Goal: Task Accomplishment & Management: Complete application form

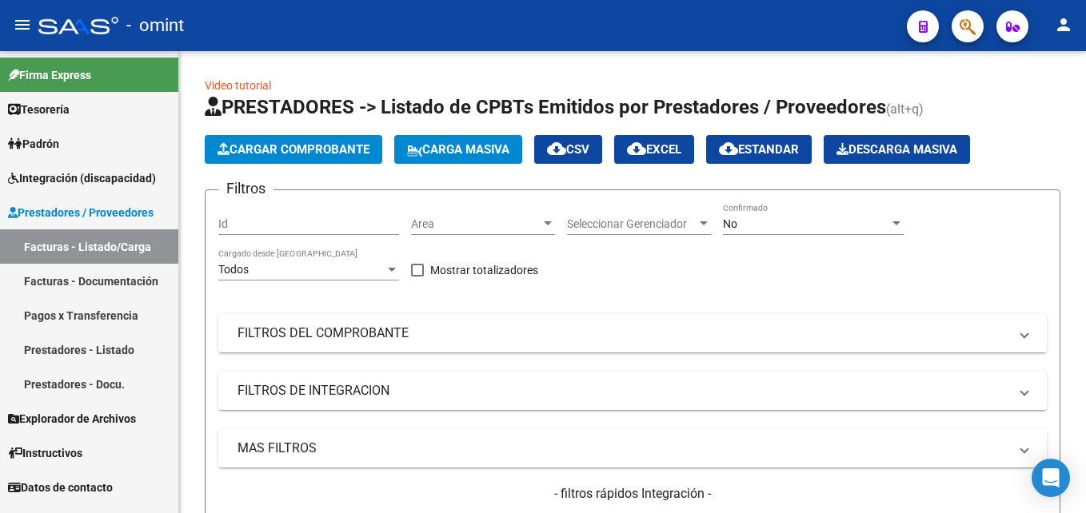
scroll to position [333, 0]
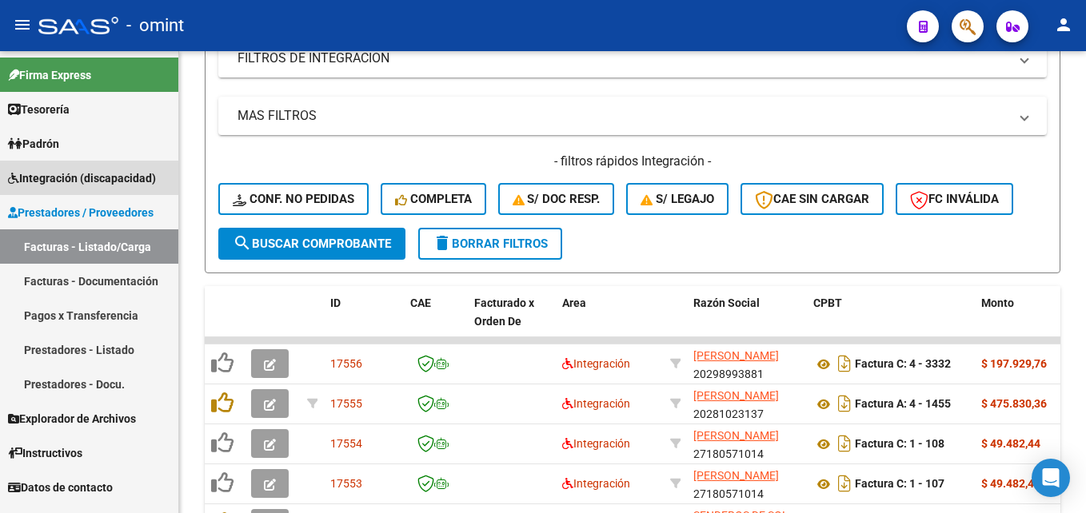
click at [90, 190] on link "Integración (discapacidad)" at bounding box center [89, 178] width 178 height 34
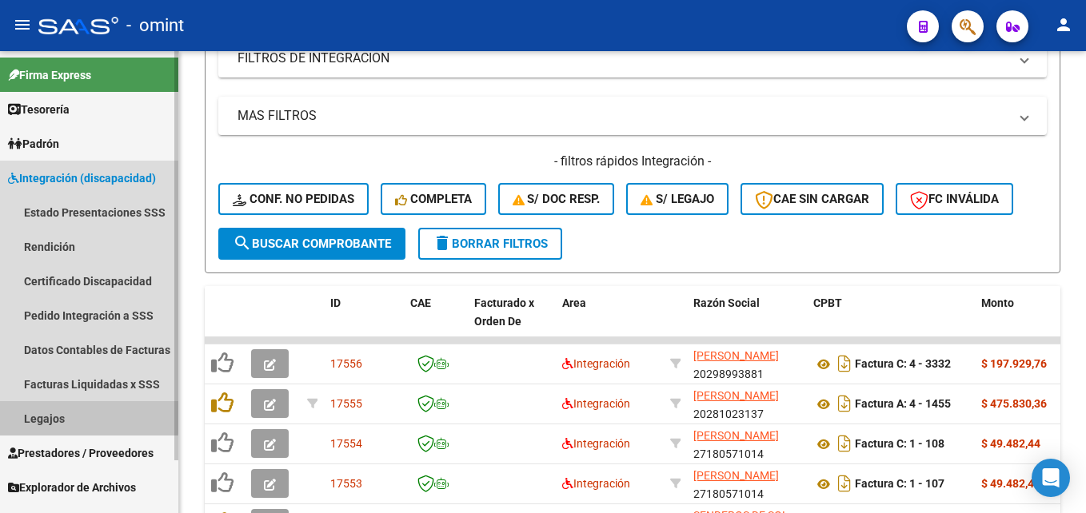
click at [66, 415] on link "Legajos" at bounding box center [89, 418] width 178 height 34
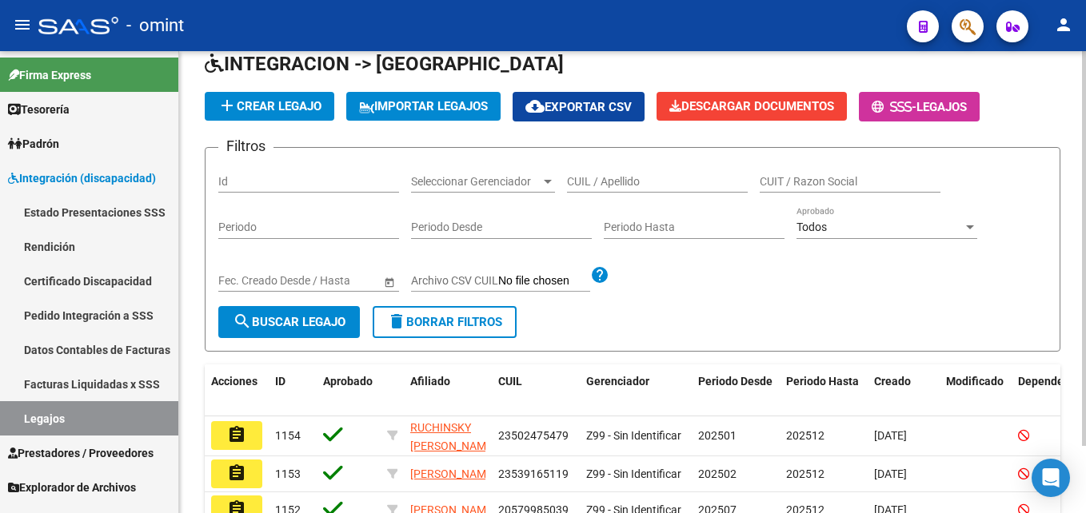
scroll to position [333, 0]
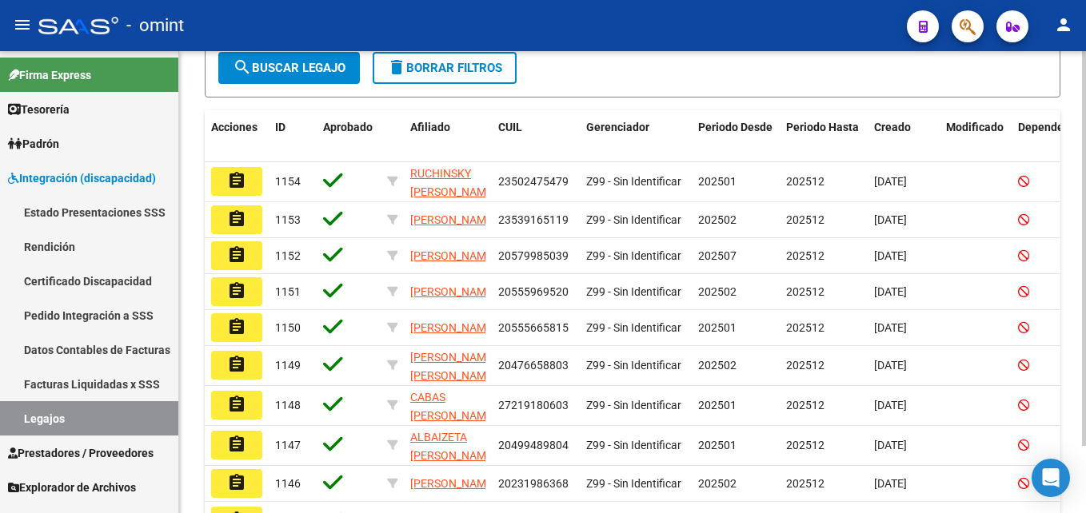
click at [645, 176] on span "Z99 - Sin Identificar" at bounding box center [633, 181] width 95 height 13
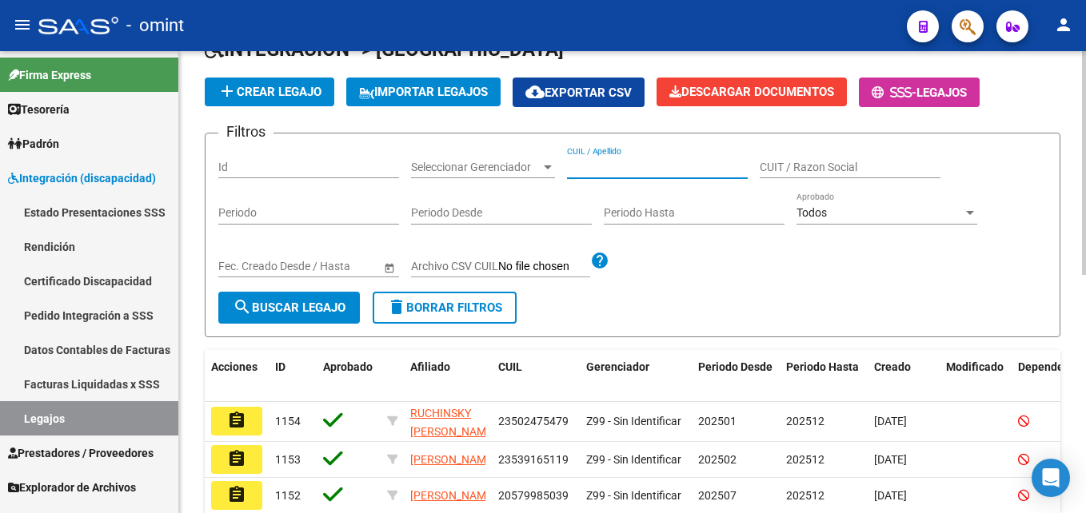
click at [637, 171] on input "CUIL / Apellido" at bounding box center [657, 168] width 181 height 14
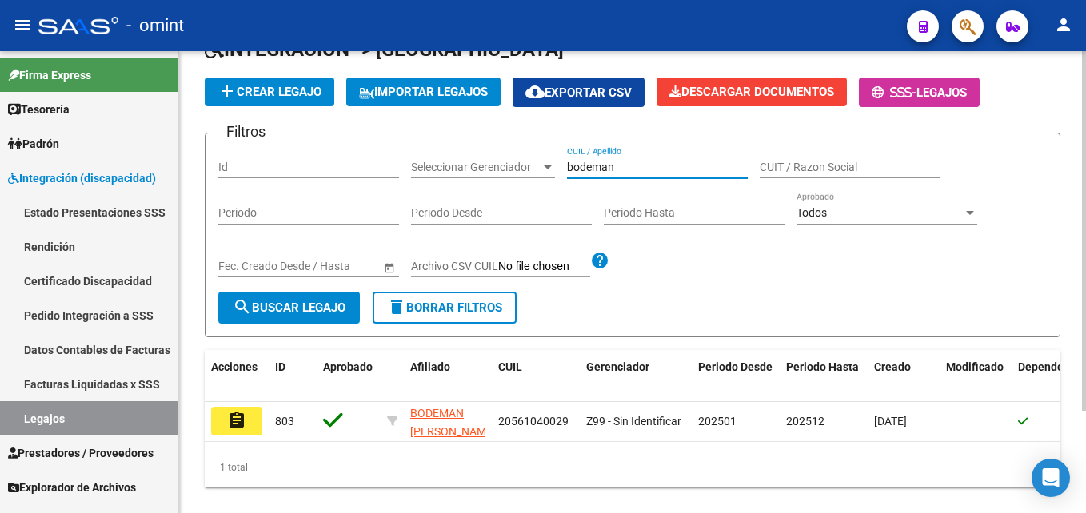
scroll to position [132, 0]
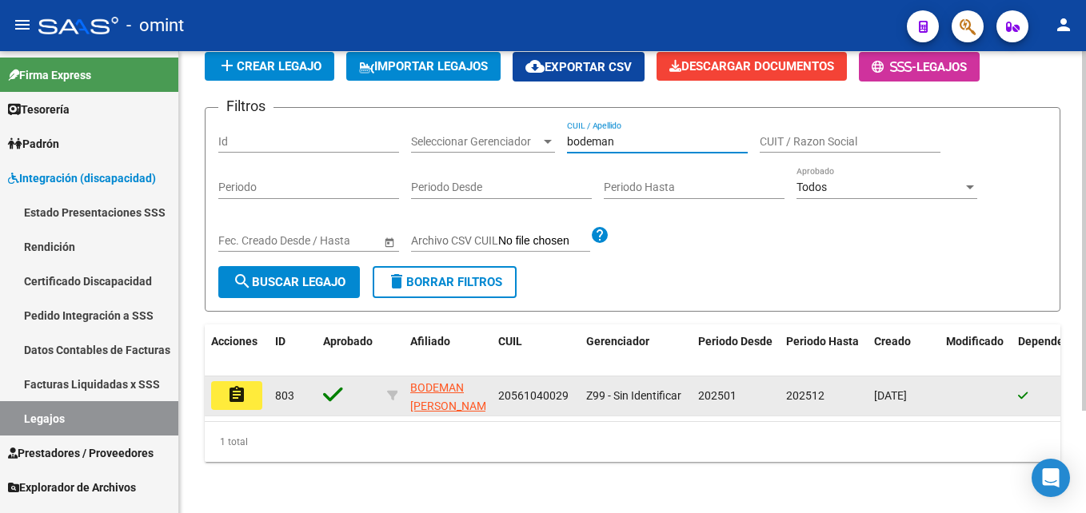
type input "bodeman"
click at [241, 385] on mat-icon "assignment" at bounding box center [236, 394] width 19 height 19
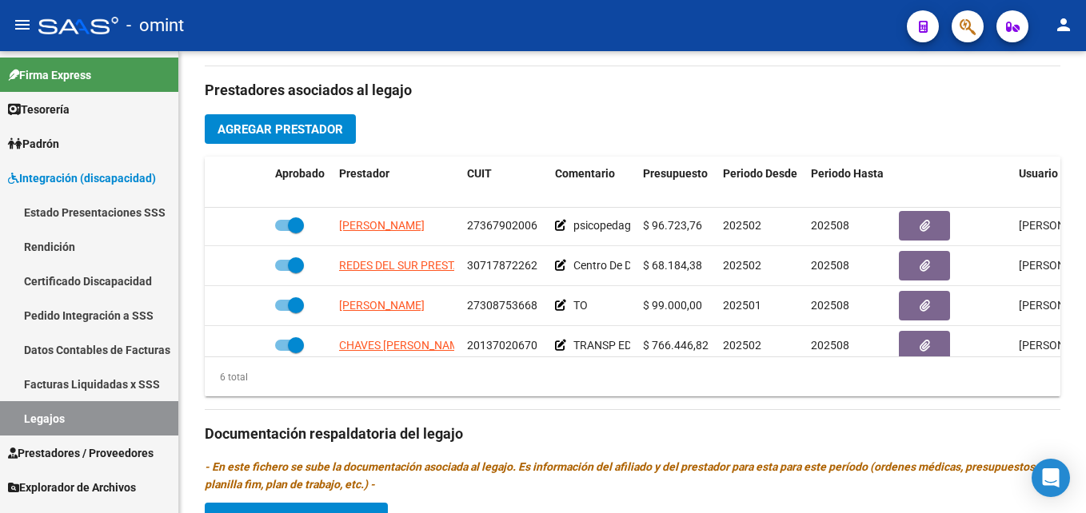
scroll to position [109, 0]
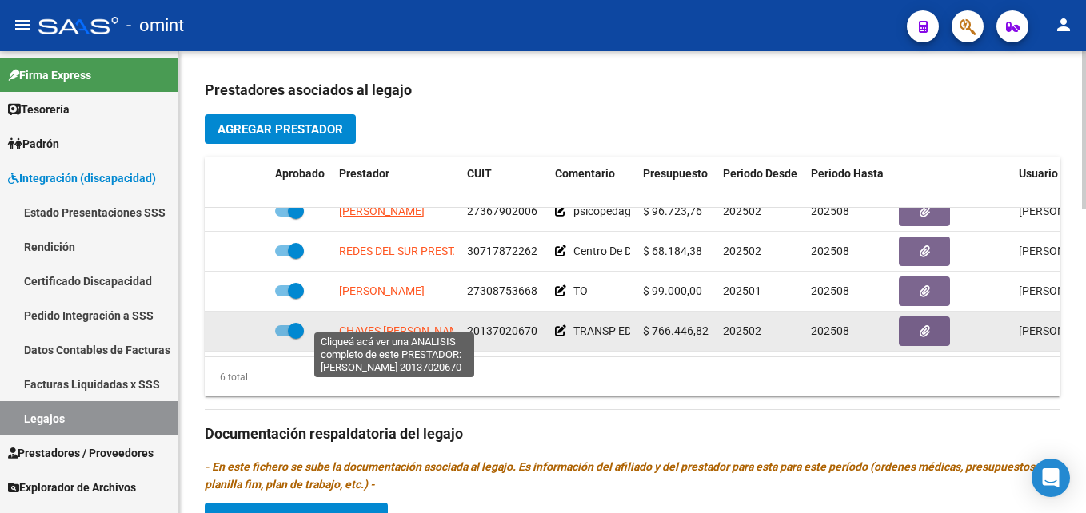
click at [409, 325] on span "CHAVES [PERSON_NAME]" at bounding box center [404, 331] width 130 height 13
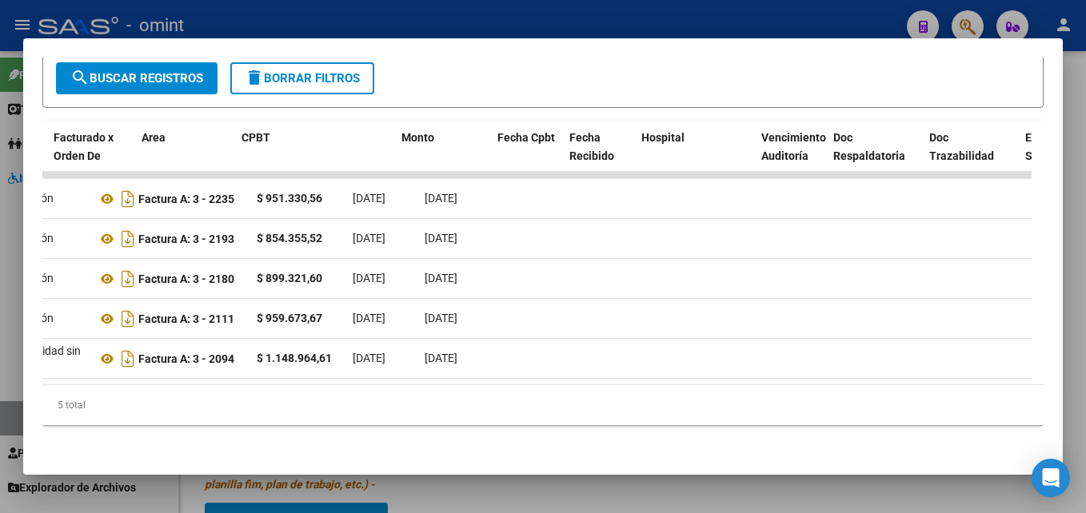
scroll to position [0, 0]
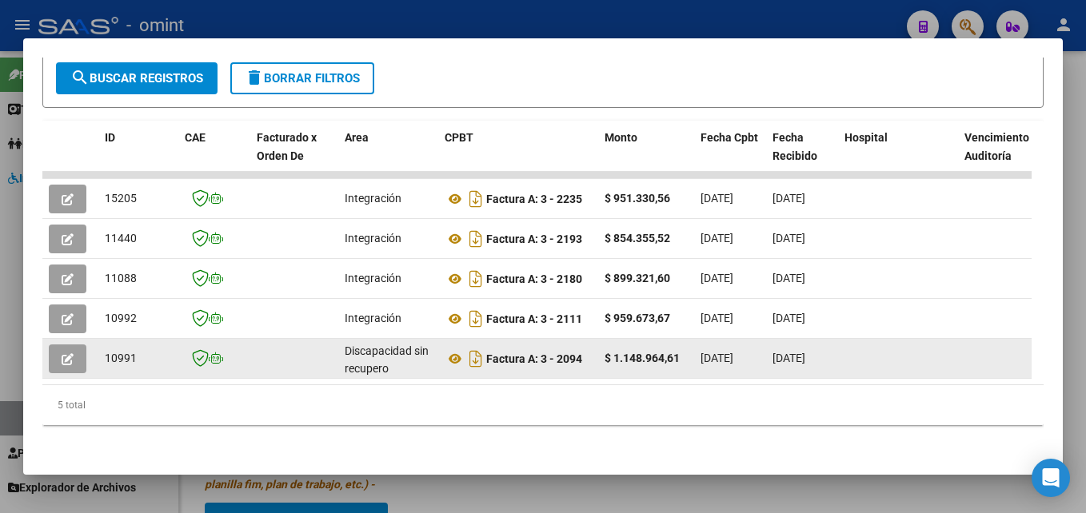
click at [70, 353] on icon "button" at bounding box center [68, 359] width 12 height 12
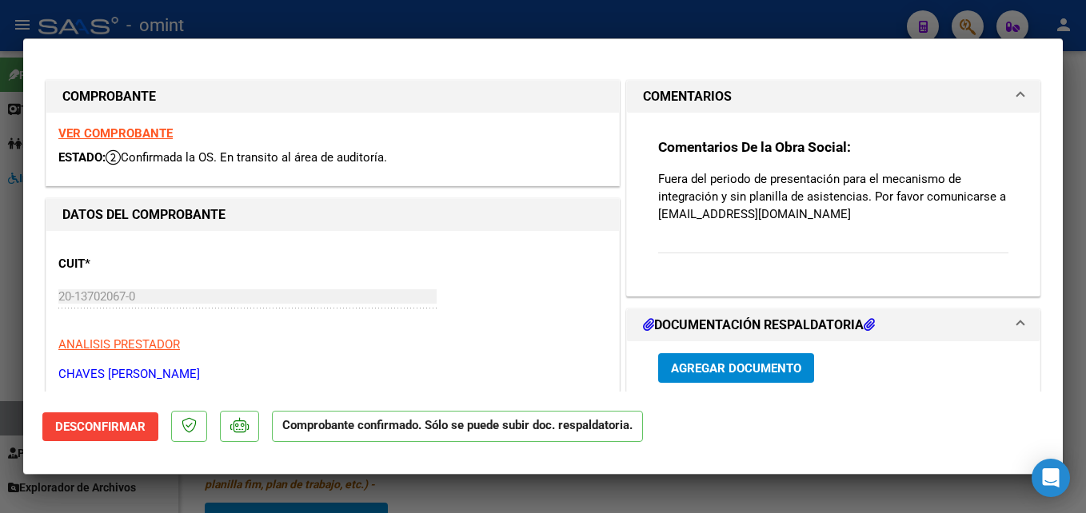
click at [142, 127] on strong "VER COMPROBANTE" at bounding box center [115, 133] width 114 height 14
click at [146, 133] on strong "VER COMPROBANTE" at bounding box center [115, 133] width 114 height 14
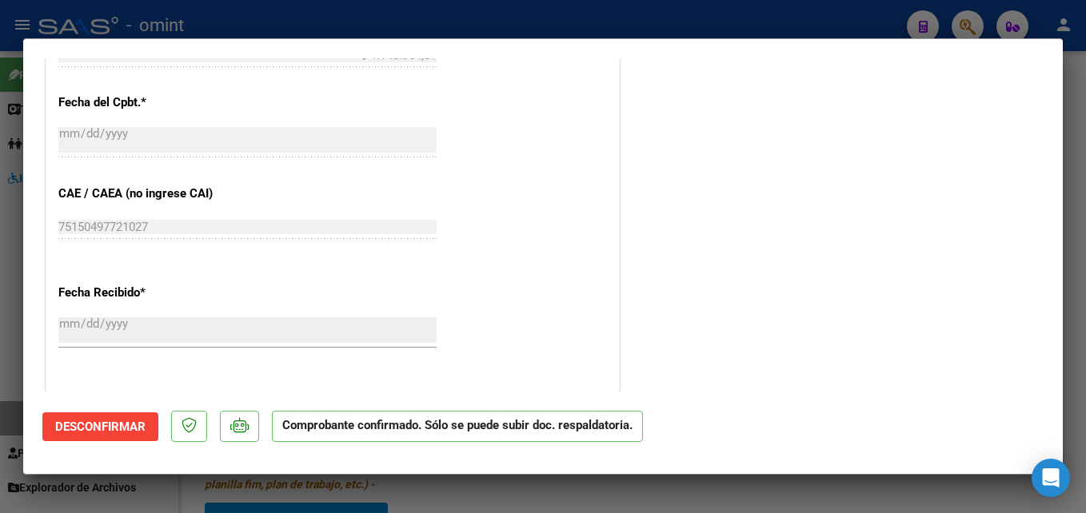
scroll to position [1040, 0]
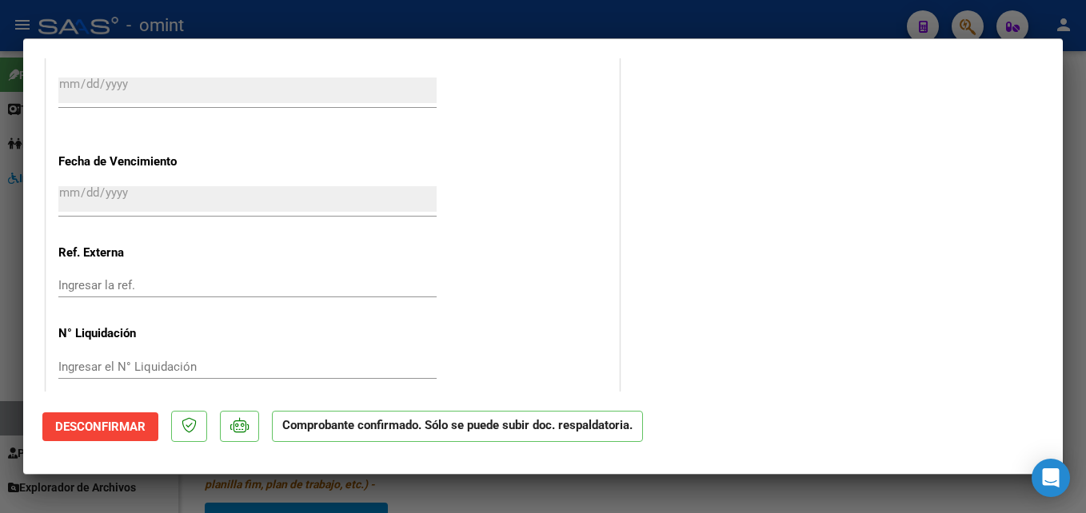
click at [1079, 159] on div at bounding box center [543, 256] width 1086 height 513
type input "$ 0,00"
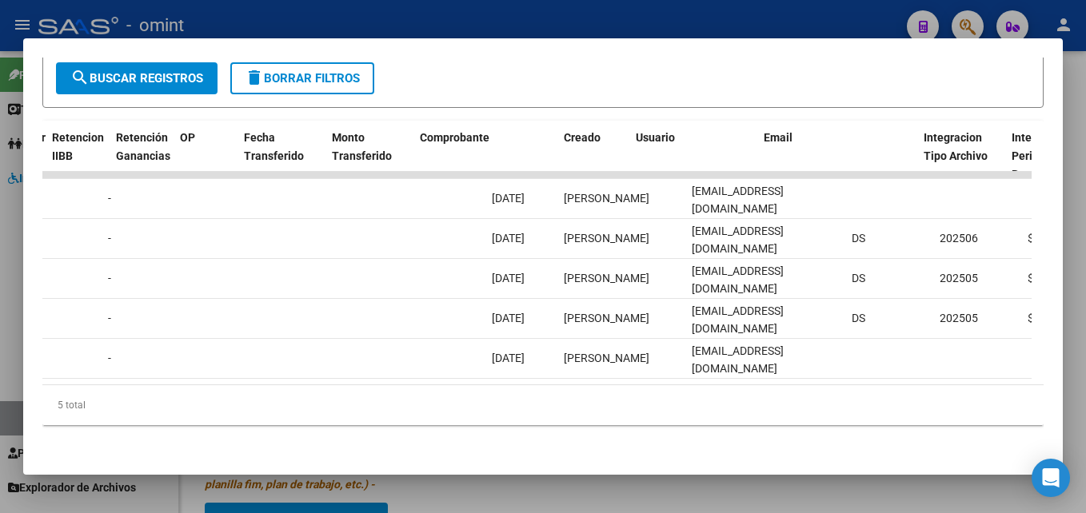
scroll to position [0, 1467]
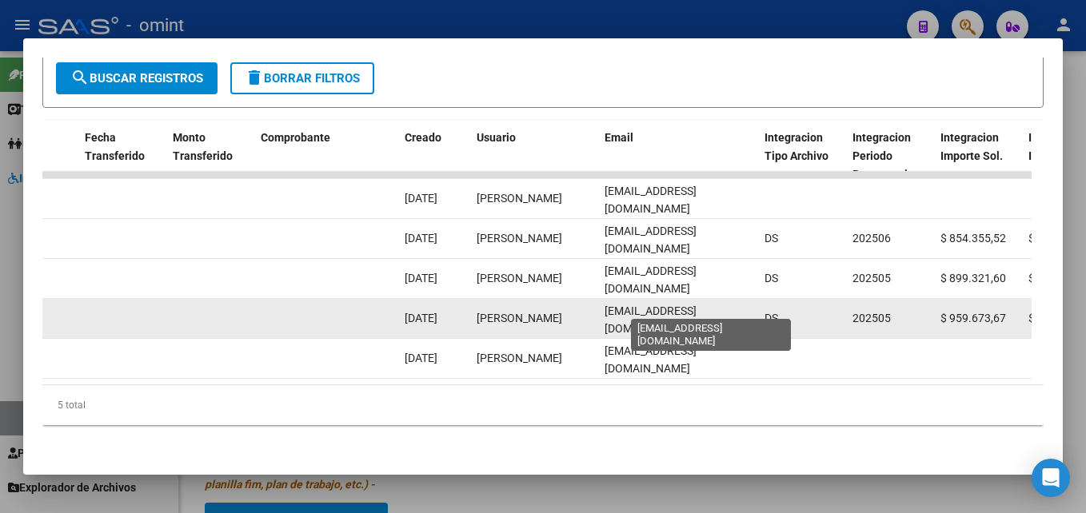
click at [668, 305] on span "[EMAIL_ADDRESS][DOMAIN_NAME]" at bounding box center [651, 320] width 92 height 31
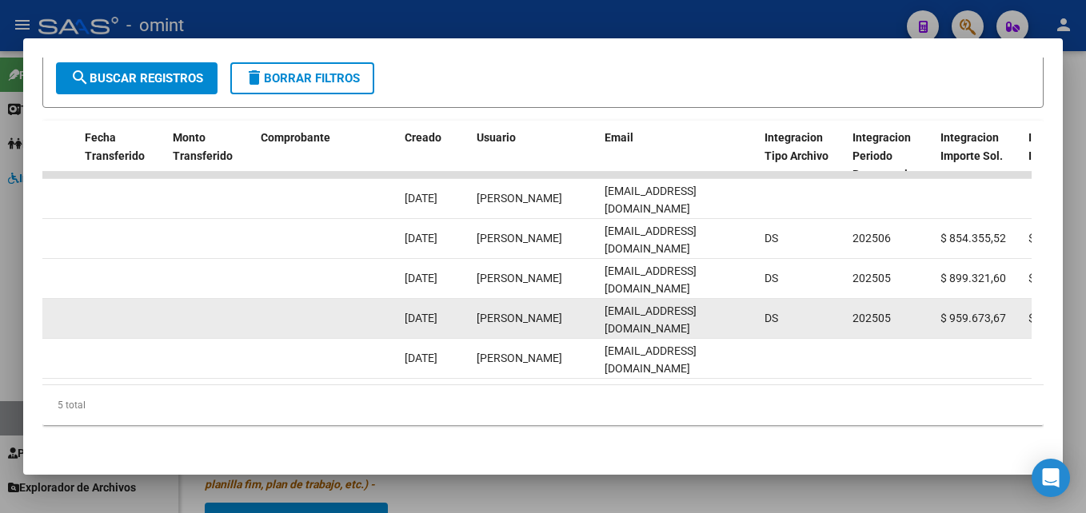
click at [668, 305] on span "[EMAIL_ADDRESS][DOMAIN_NAME]" at bounding box center [651, 320] width 92 height 31
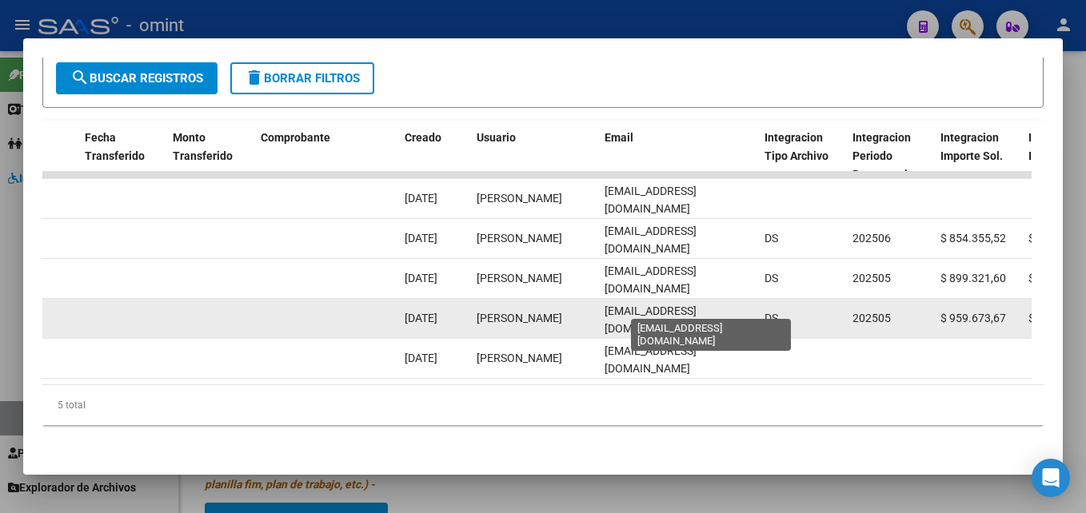
copy span "remisalmafuerte_mendez55"
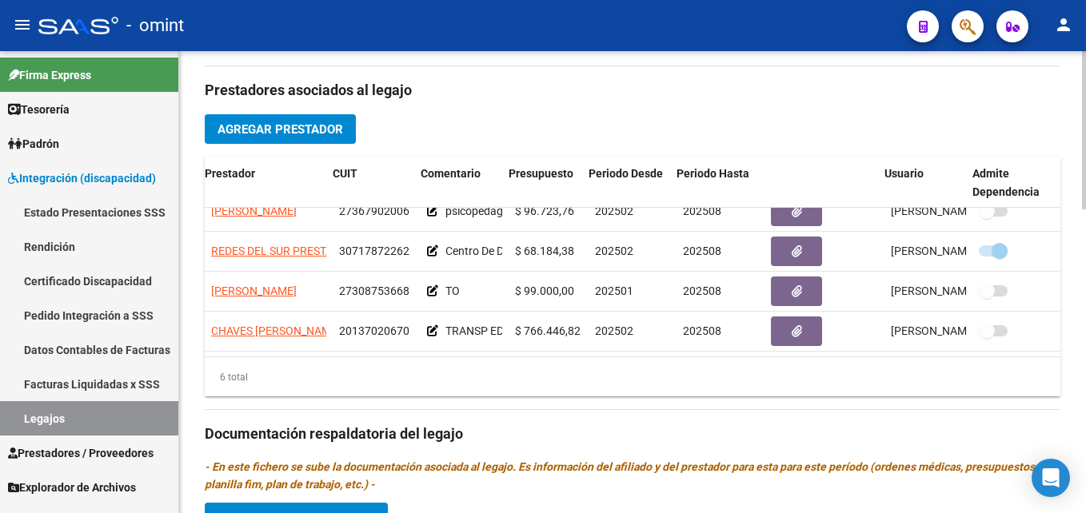
scroll to position [109, 0]
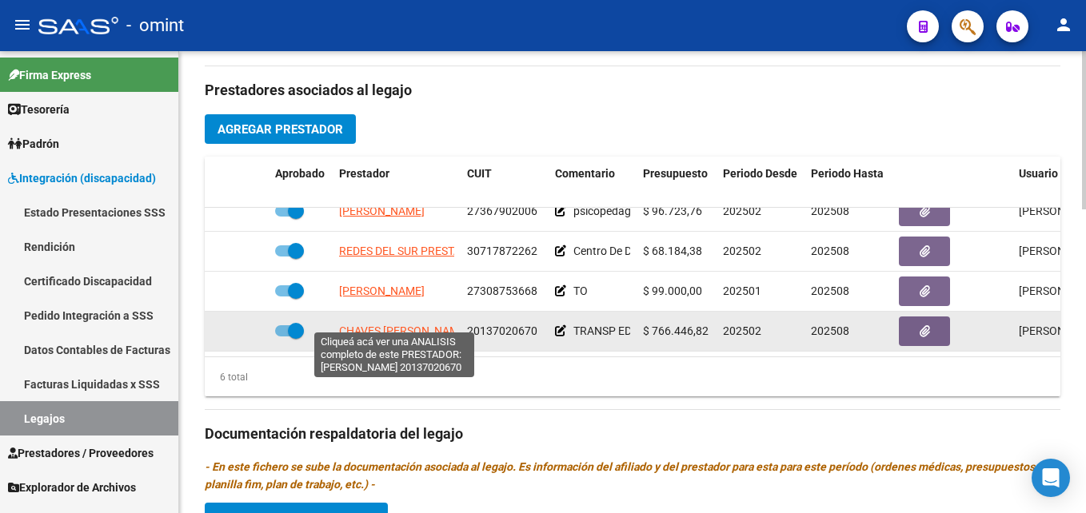
click at [433, 325] on span "CHAVES [PERSON_NAME]" at bounding box center [404, 331] width 130 height 13
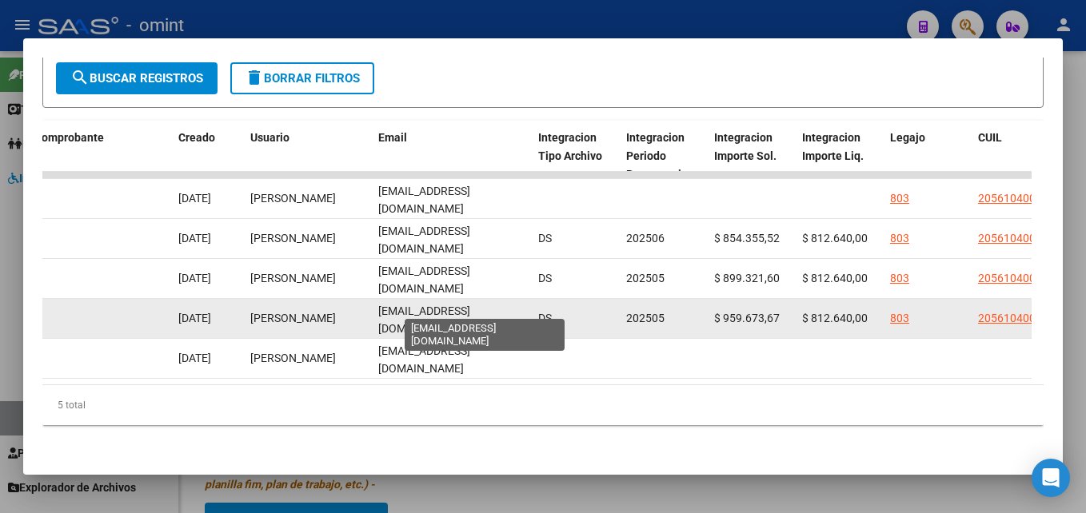
scroll to position [0, 66]
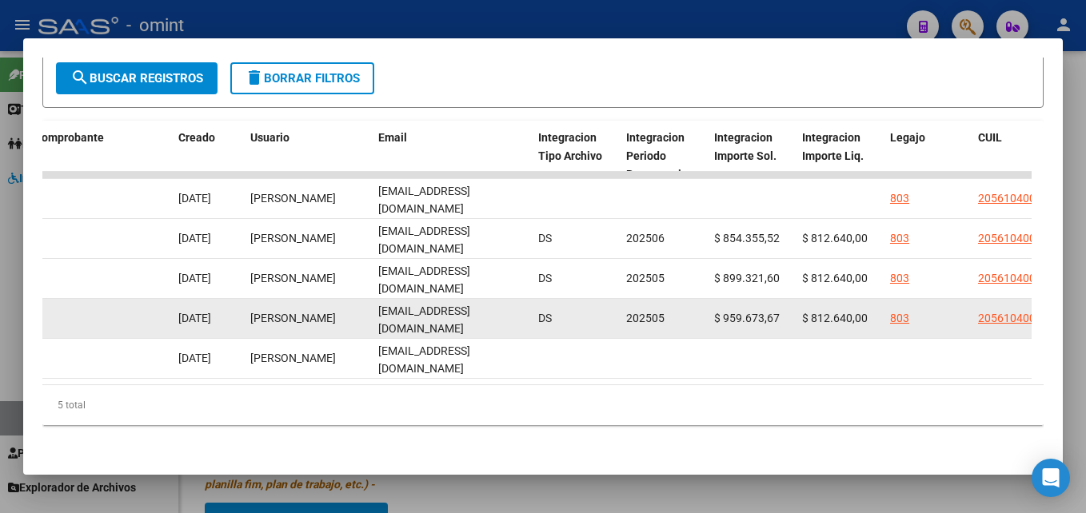
drag, startPoint x: 379, startPoint y: 304, endPoint x: 587, endPoint y: 322, distance: 208.7
click at [587, 322] on div "10992 Integración Factura A: 3 - 2111 $ 959.673,67 [DATE] [DATE] - [DATE] [PERS…" at bounding box center [76, 319] width 3455 height 40
click at [587, 322] on datatable-body-cell "DS" at bounding box center [576, 318] width 88 height 39
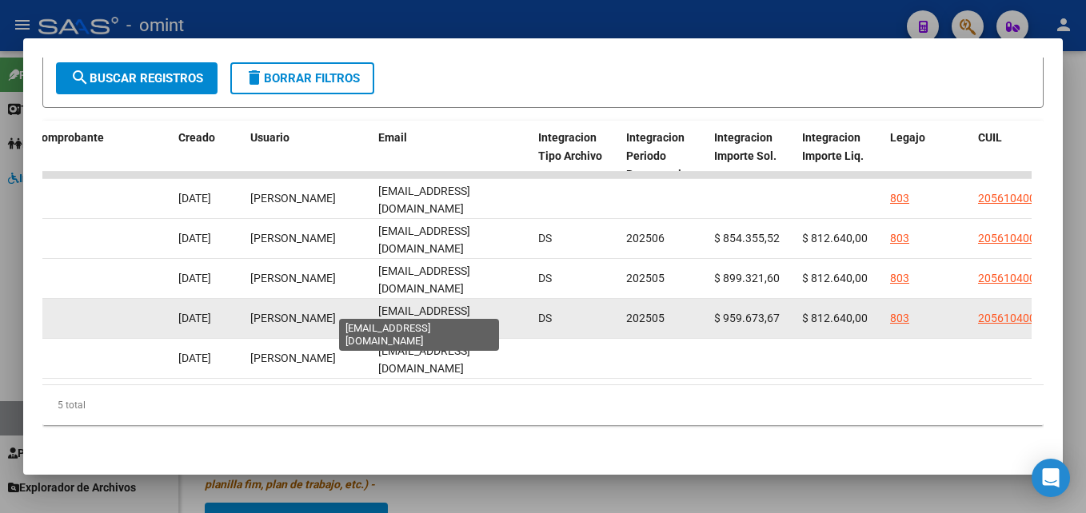
scroll to position [0, 0]
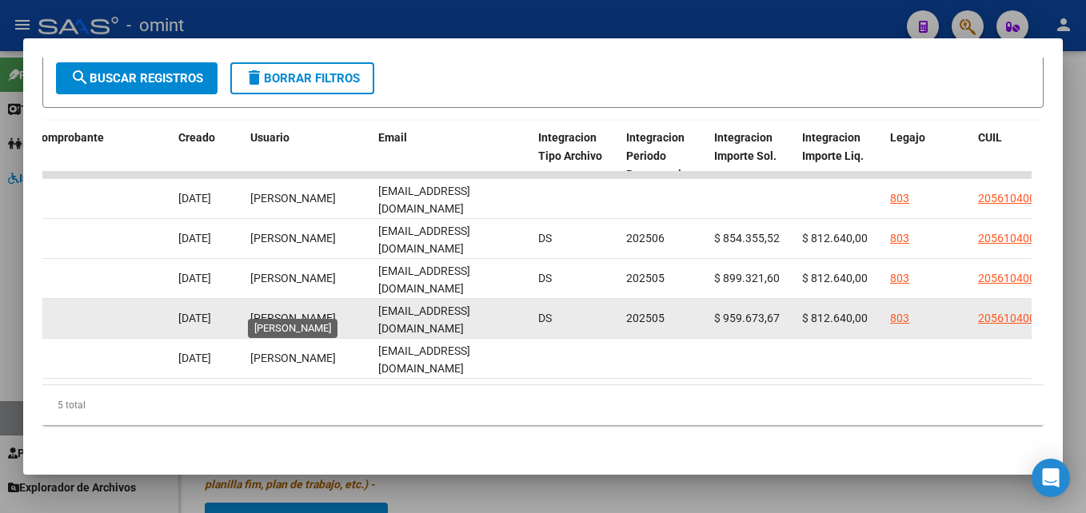
drag, startPoint x: 521, startPoint y: 306, endPoint x: 361, endPoint y: 301, distance: 160.8
click at [361, 301] on div "10992 Integración Factura A: 3 - 2111 $ 959.673,67 [DATE] [DATE] - [DATE] [PERS…" at bounding box center [76, 319] width 3455 height 40
copy div "[EMAIL_ADDRESS][DOMAIN_NAME]"
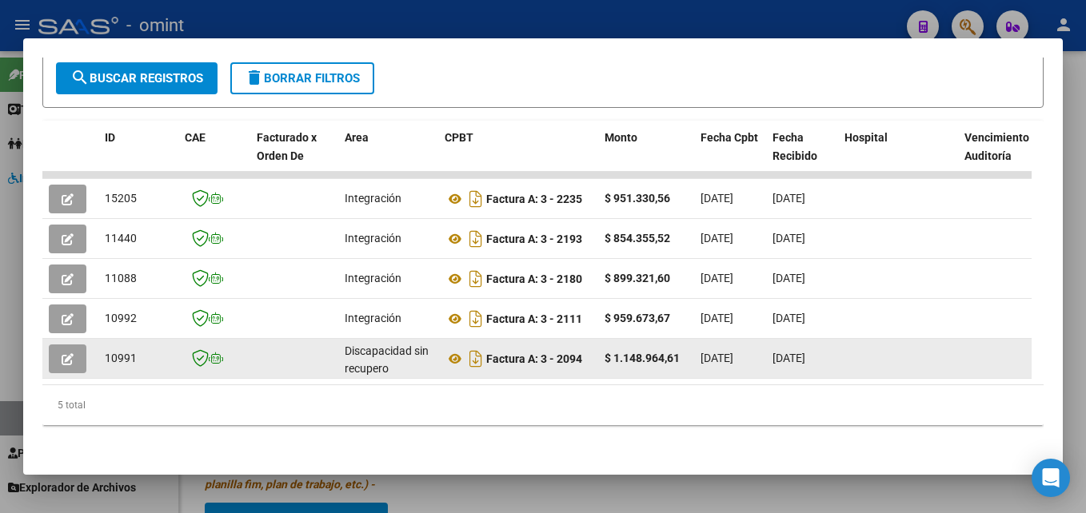
click at [78, 345] on button "button" at bounding box center [68, 359] width 38 height 29
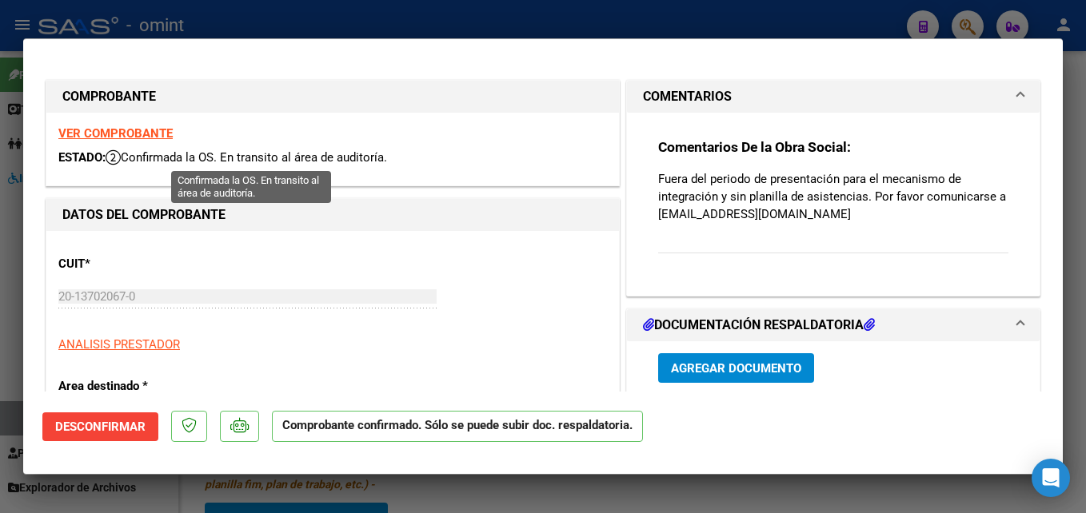
click at [136, 140] on strong "VER COMPROBANTE" at bounding box center [115, 133] width 114 height 14
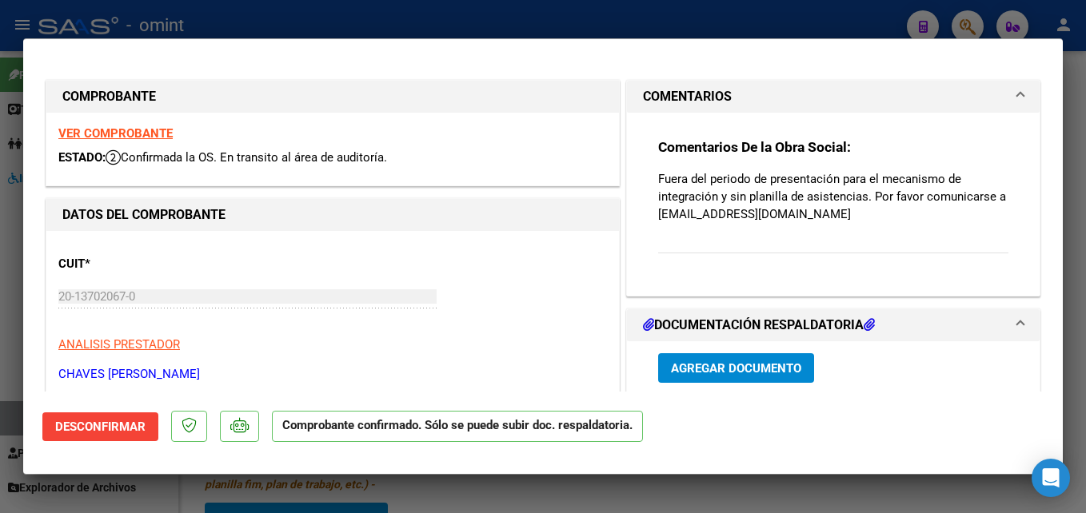
type input "$ 0,00"
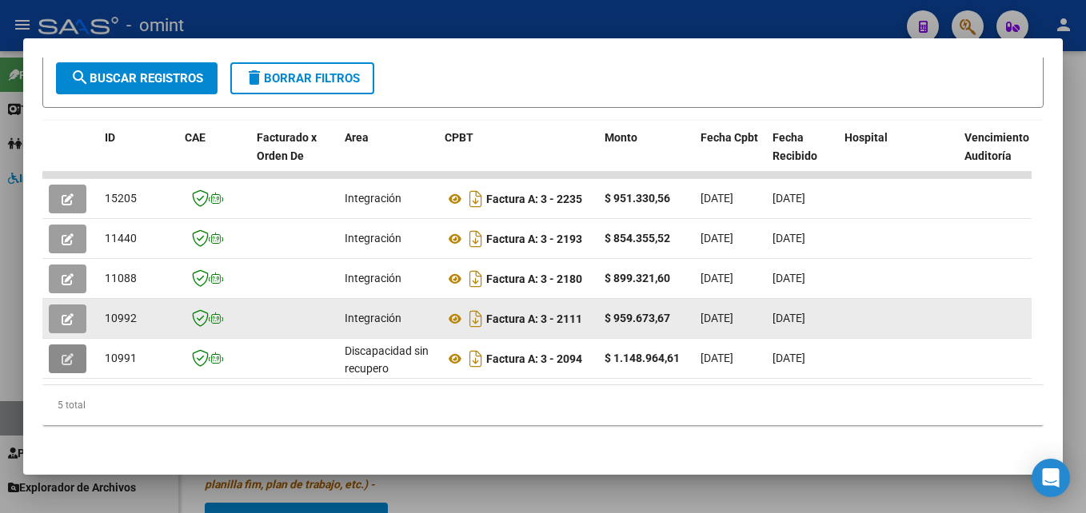
click at [84, 305] on button "button" at bounding box center [68, 319] width 38 height 29
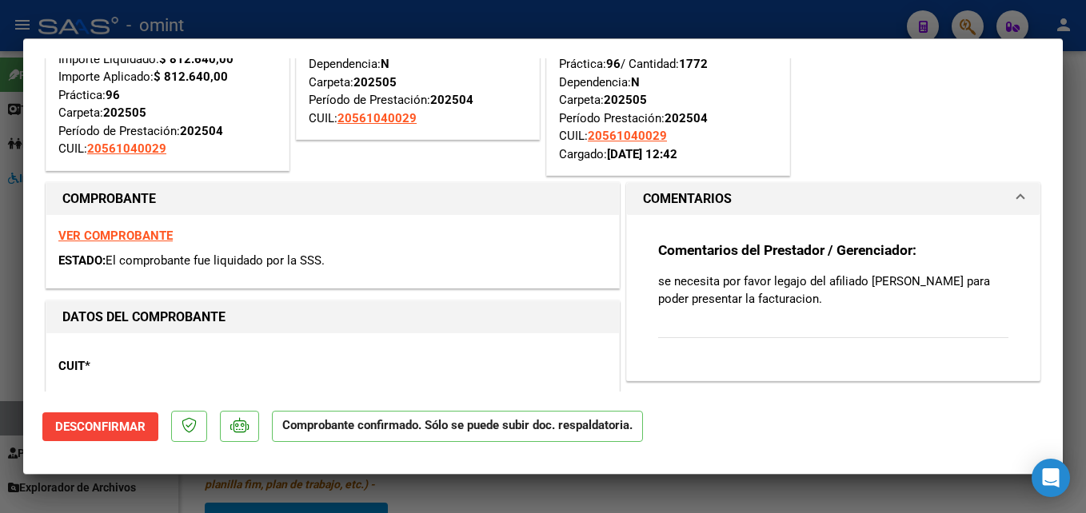
scroll to position [240, 0]
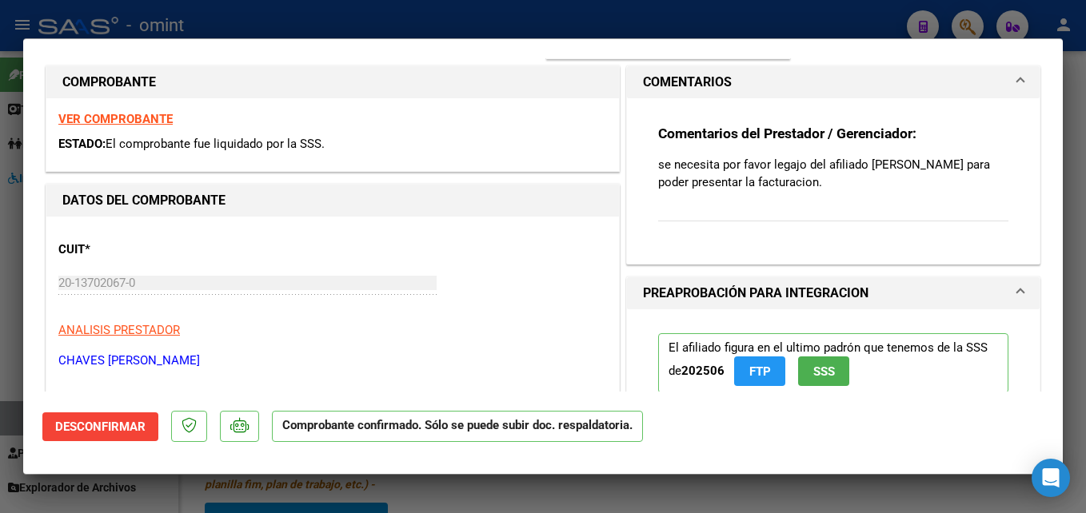
click at [121, 122] on strong "VER COMPROBANTE" at bounding box center [115, 119] width 114 height 14
type input "$ 0,00"
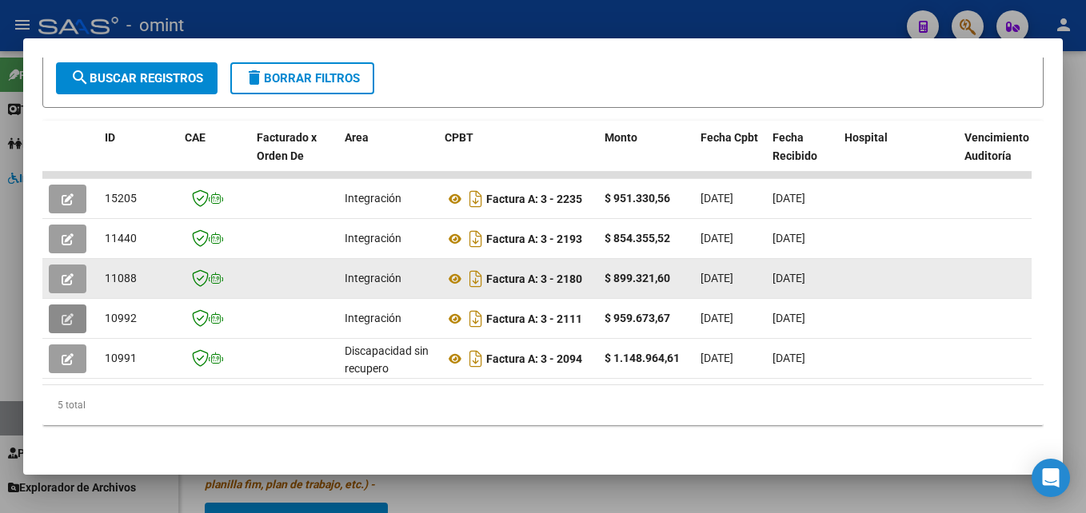
click at [1073, 247] on div at bounding box center [543, 256] width 1086 height 513
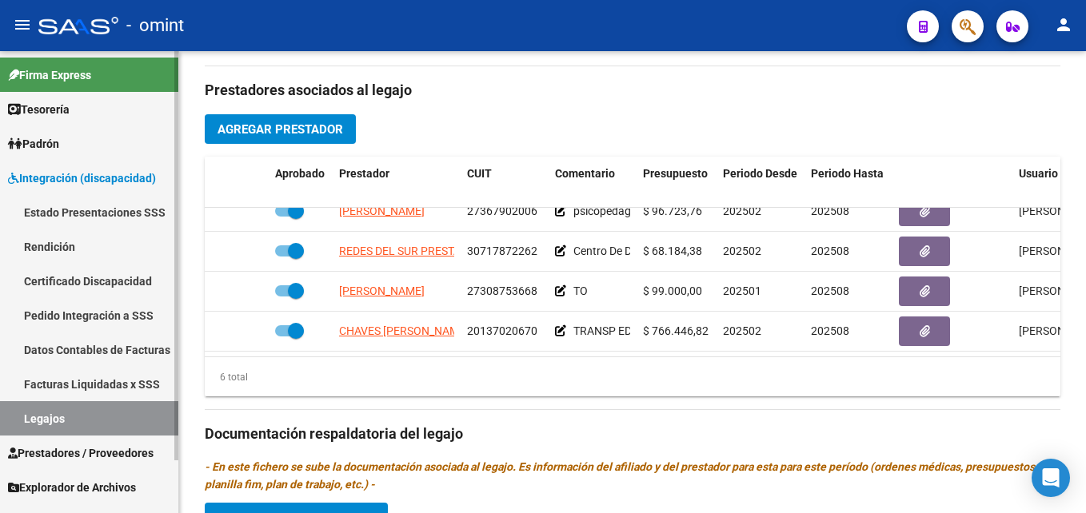
click at [71, 416] on link "Legajos" at bounding box center [89, 418] width 178 height 34
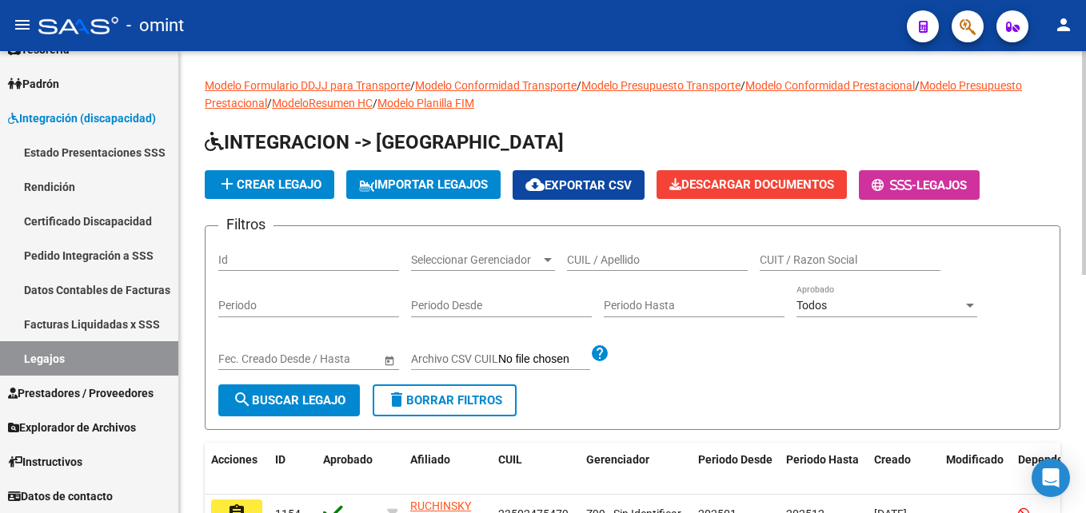
click at [627, 260] on input "CUIL / Apellido" at bounding box center [657, 260] width 181 height 14
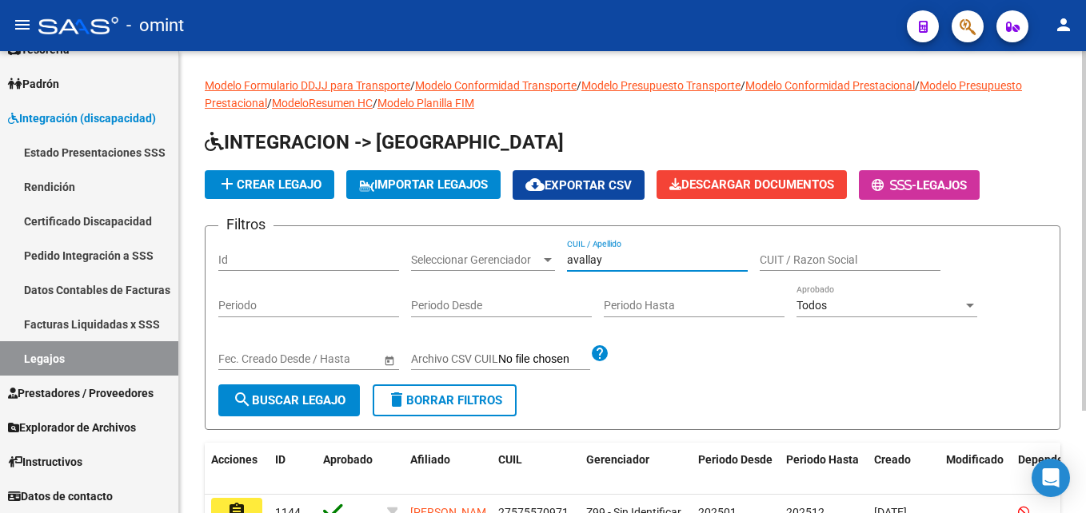
scroll to position [132, 0]
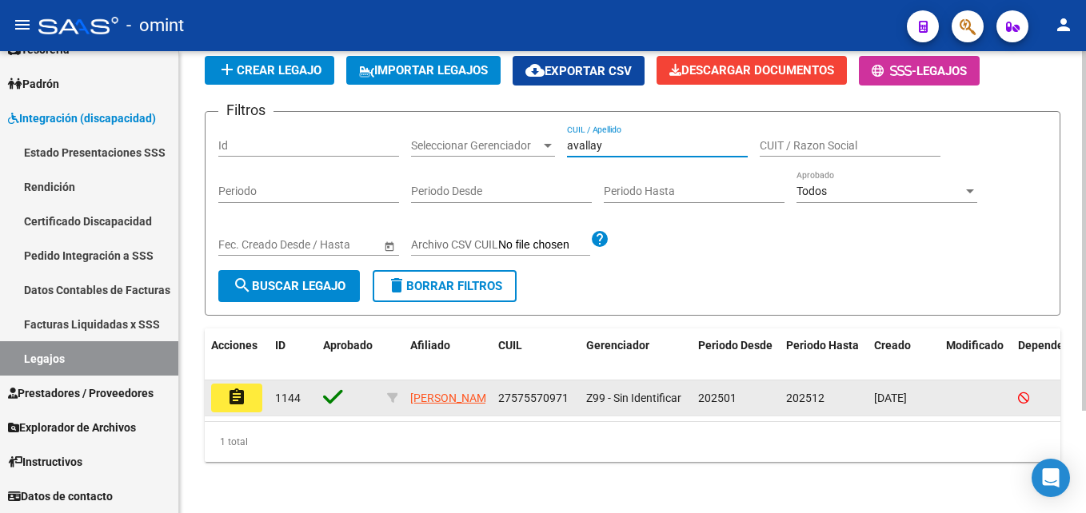
type input "avallay"
click at [226, 389] on button "assignment" at bounding box center [236, 398] width 51 height 29
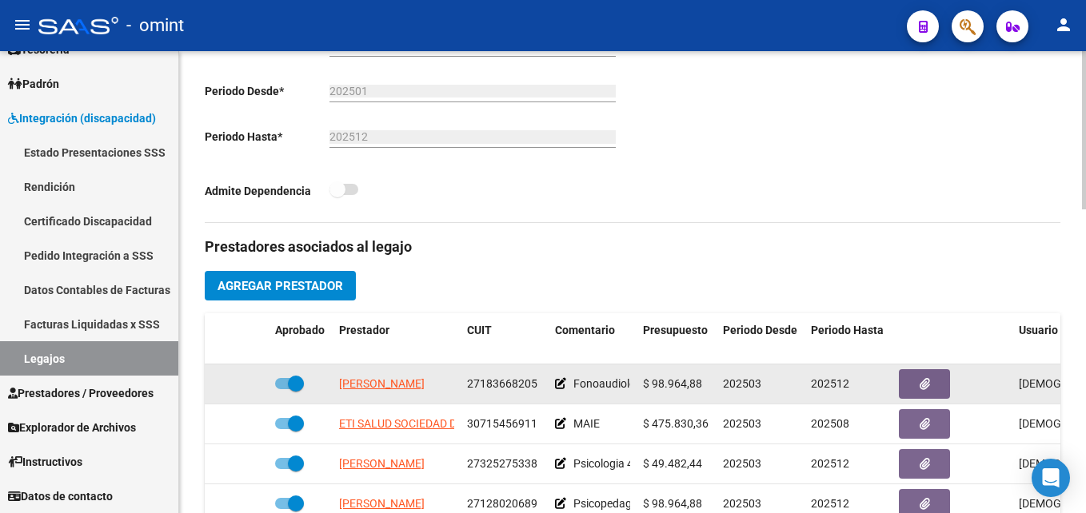
scroll to position [560, 0]
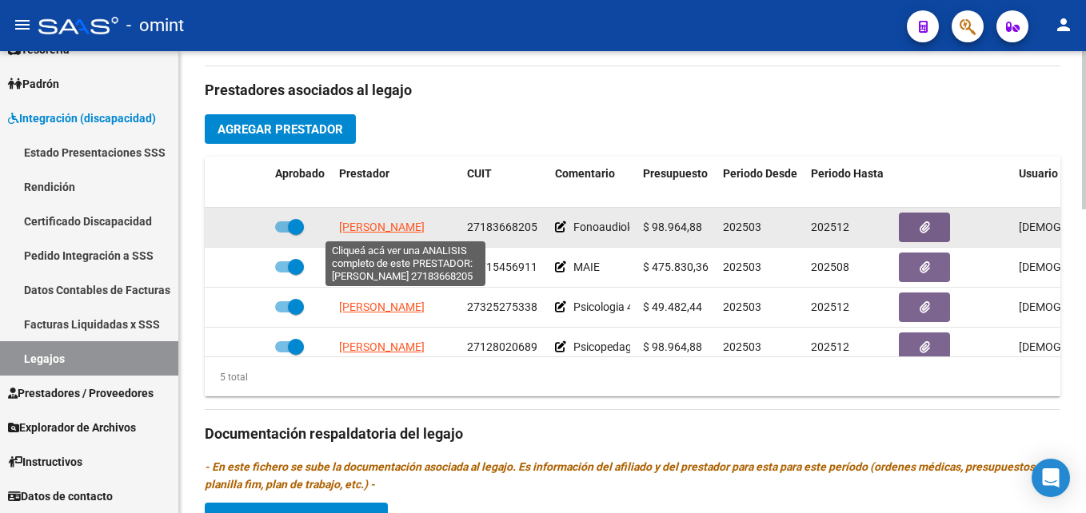
click at [425, 230] on span "[PERSON_NAME]" at bounding box center [382, 227] width 86 height 13
type textarea "27183668205"
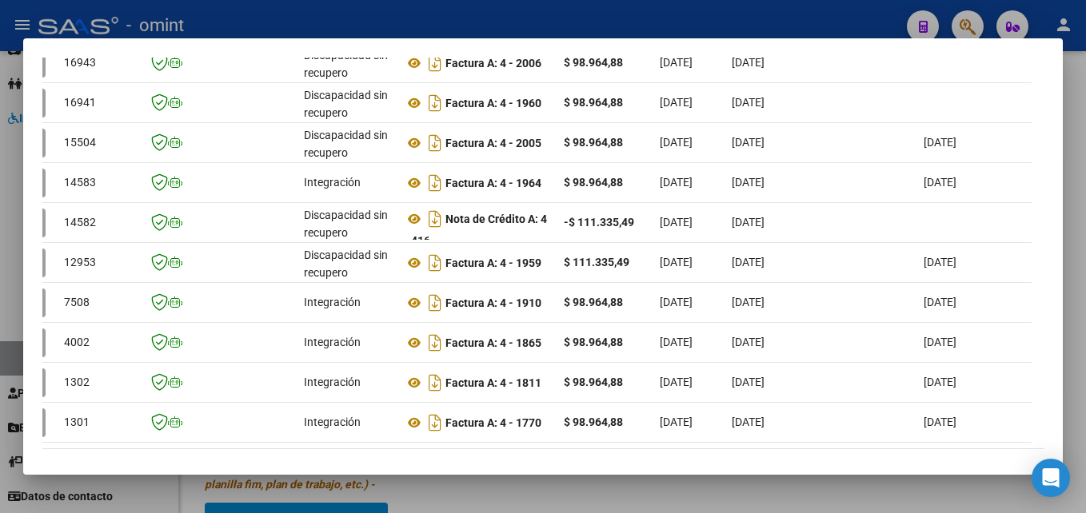
scroll to position [537, 0]
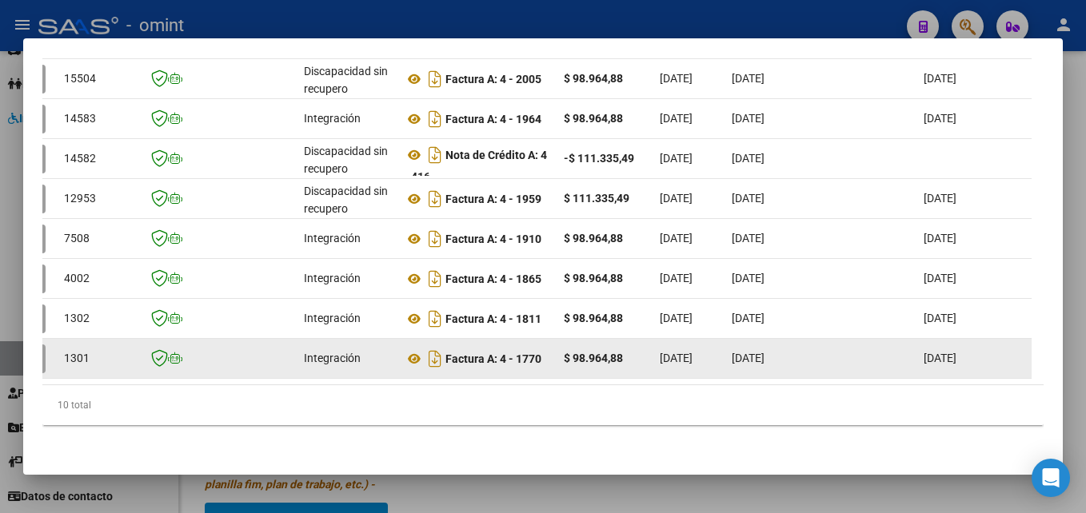
drag, startPoint x: 289, startPoint y: 369, endPoint x: 214, endPoint y: 364, distance: 76.2
click at [214, 364] on datatable-body "16943 Discapacidad sin recupero Factura A: 4 - 2006 $ 98.964,88 [DATE] [DATE] -…" at bounding box center [536, 178] width 989 height 413
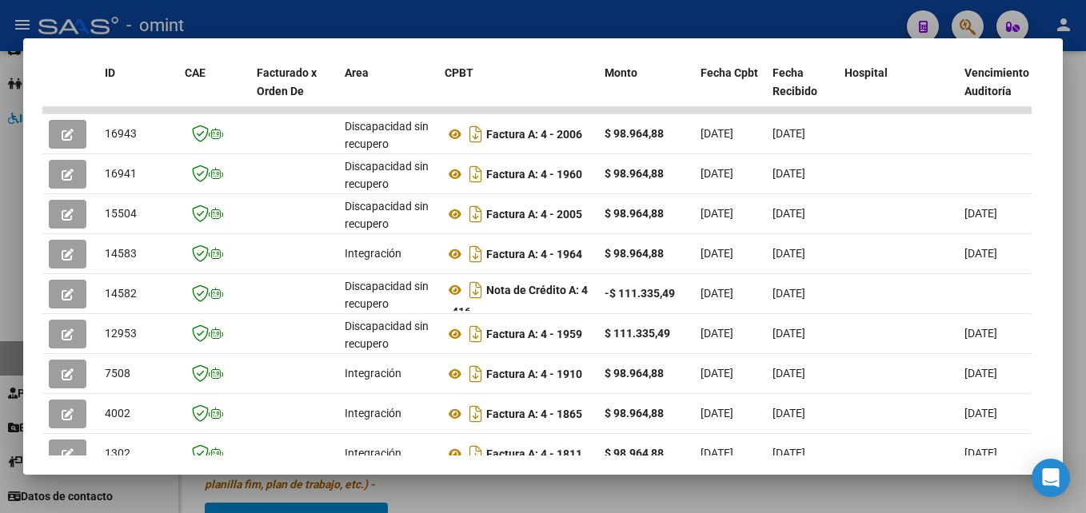
scroll to position [377, 0]
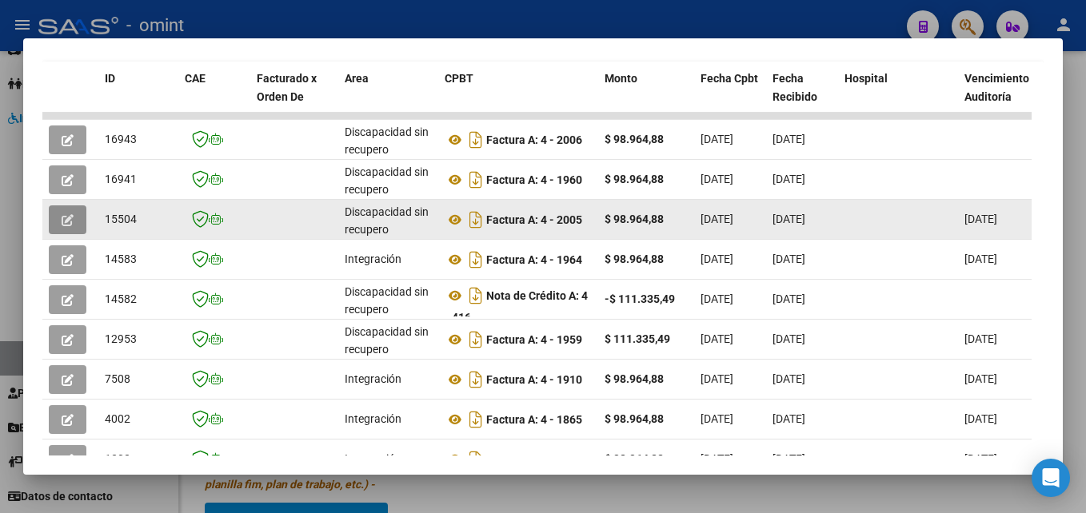
click at [82, 230] on button "button" at bounding box center [68, 220] width 38 height 29
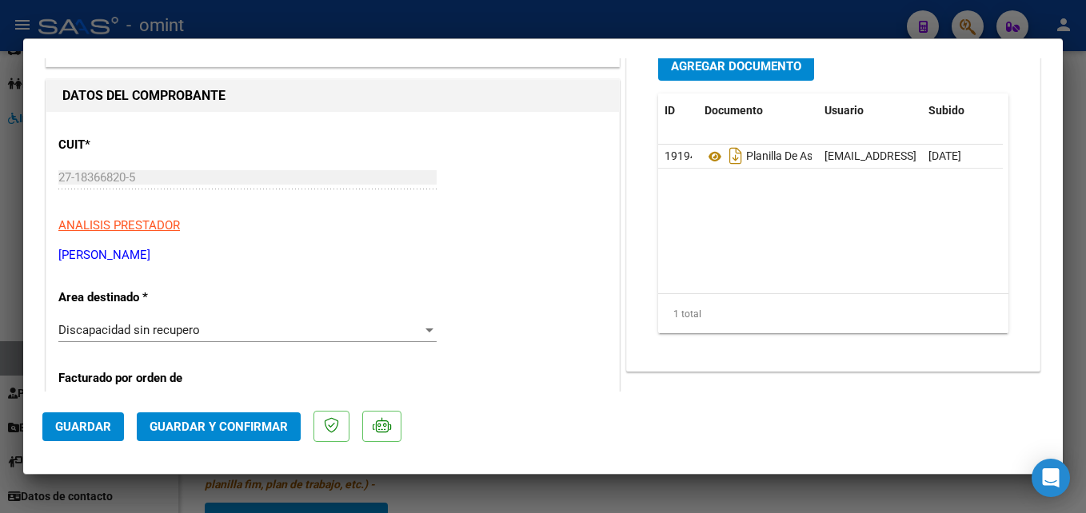
scroll to position [0, 0]
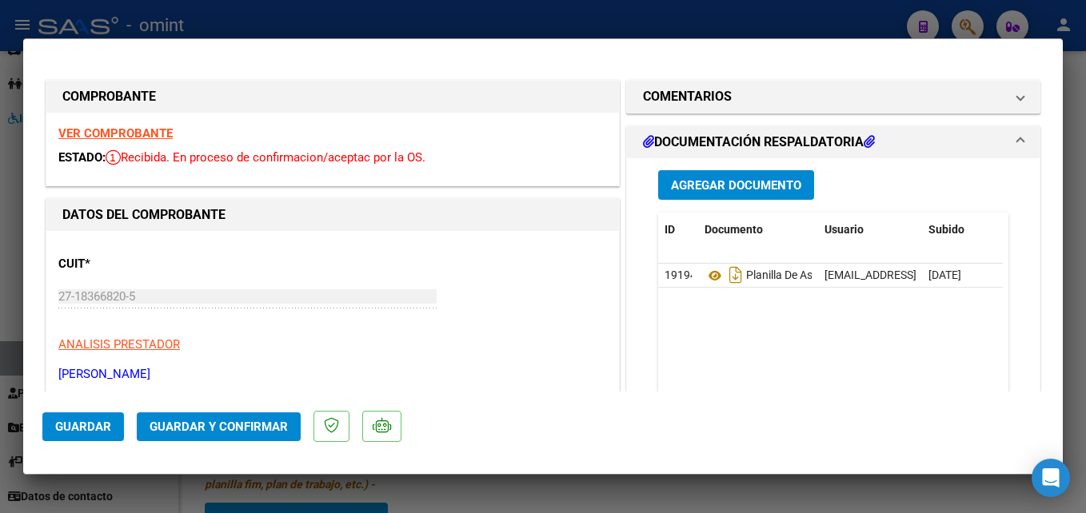
click at [142, 136] on strong "VER COMPROBANTE" at bounding box center [115, 133] width 114 height 14
type input "$ 0,00"
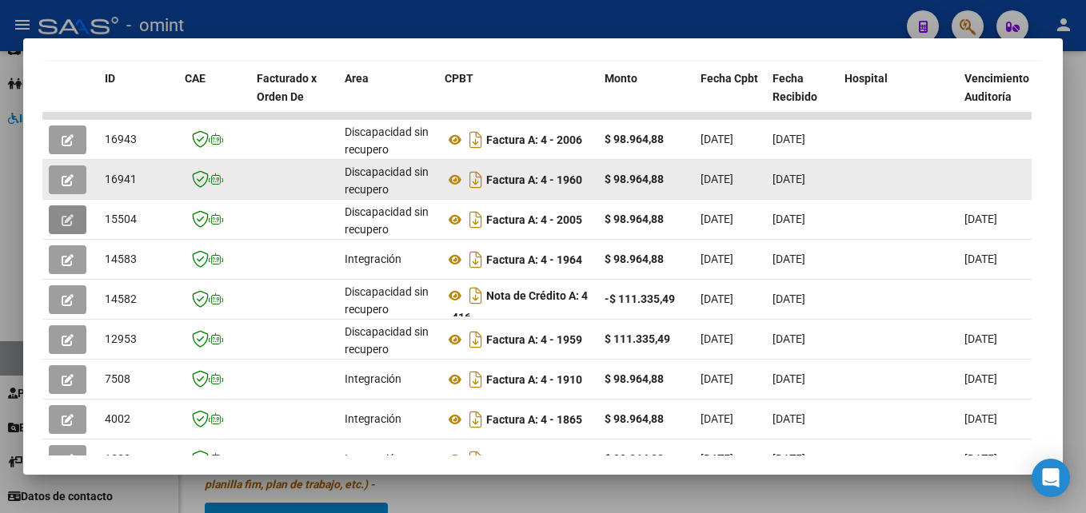
click at [76, 190] on button "button" at bounding box center [68, 180] width 38 height 29
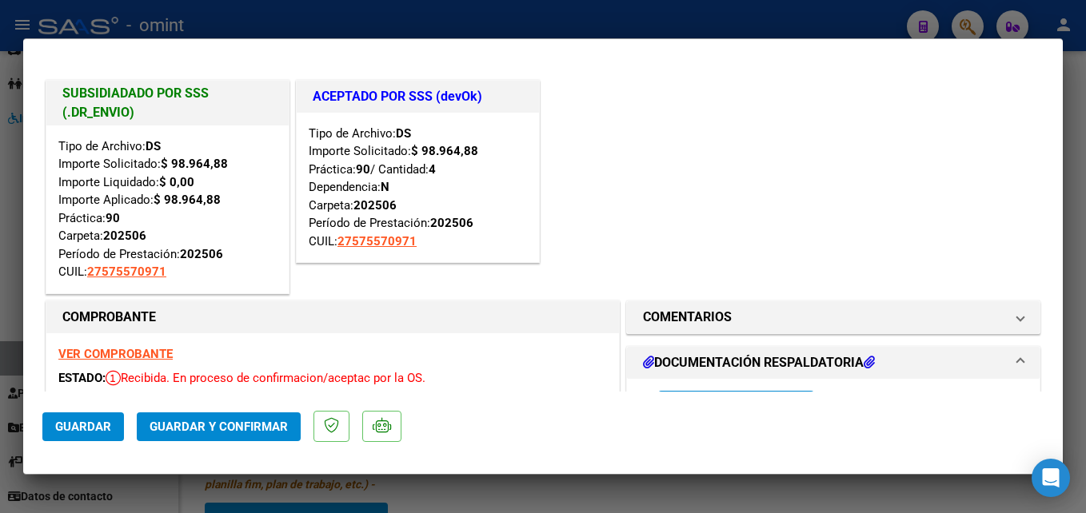
scroll to position [160, 0]
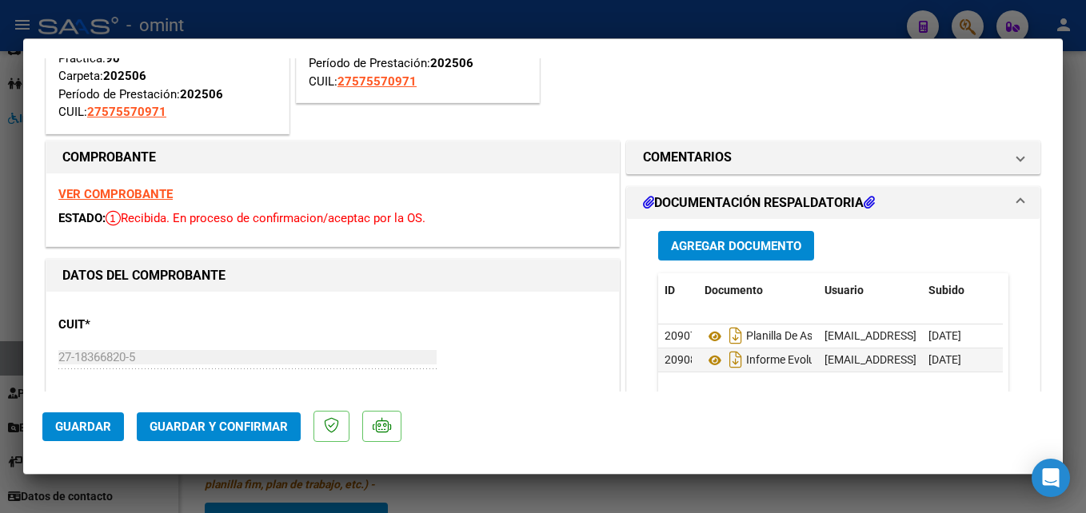
click at [140, 188] on strong "VER COMPROBANTE" at bounding box center [115, 194] width 114 height 14
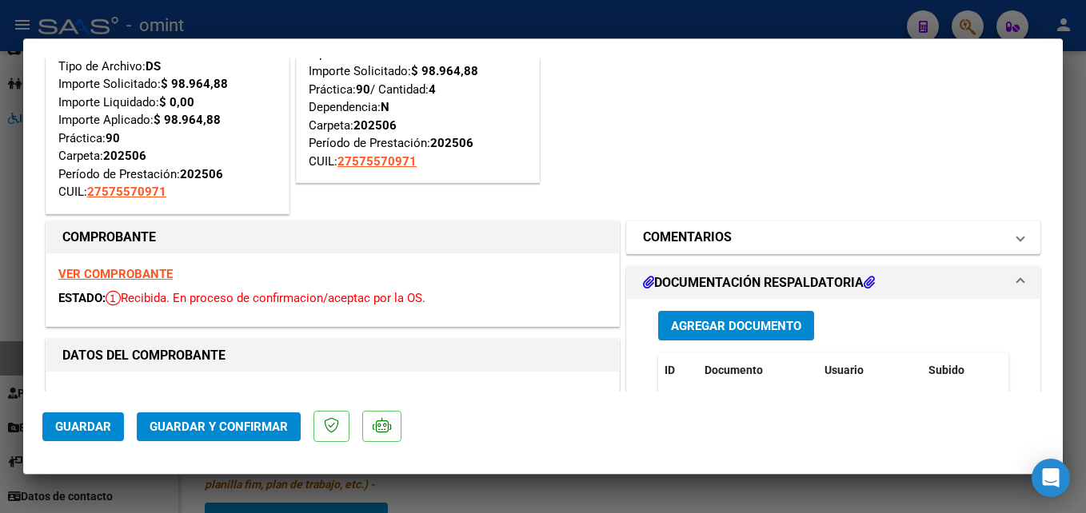
click at [708, 236] on h1 "COMENTARIOS" at bounding box center [687, 237] width 89 height 19
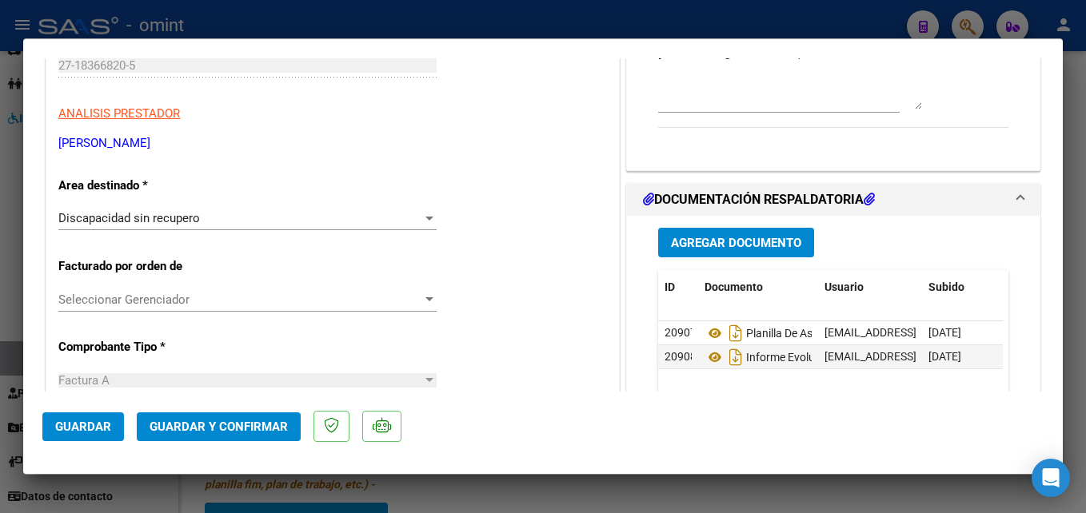
scroll to position [480, 0]
click at [220, 211] on div "Discapacidad sin recupero" at bounding box center [240, 218] width 364 height 14
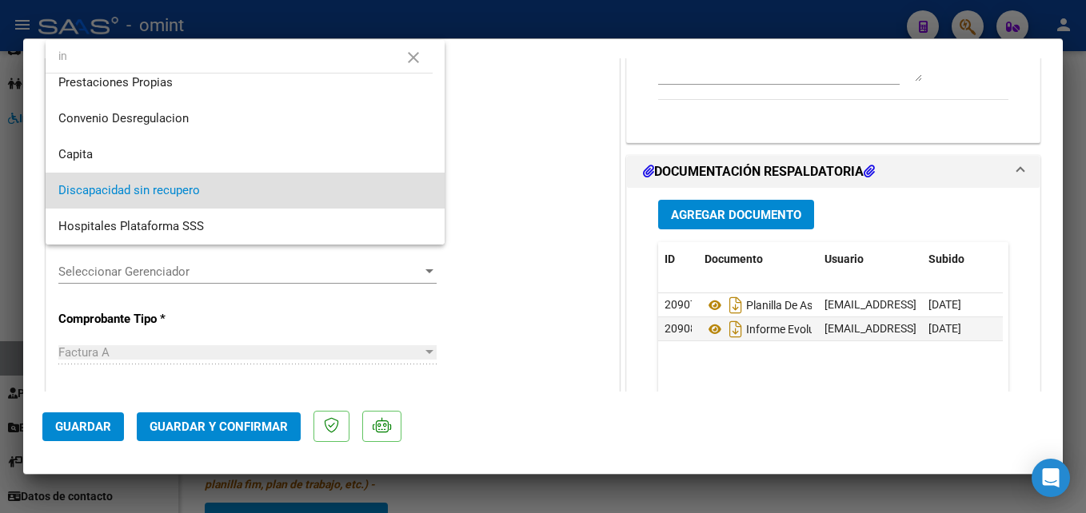
scroll to position [0, 0]
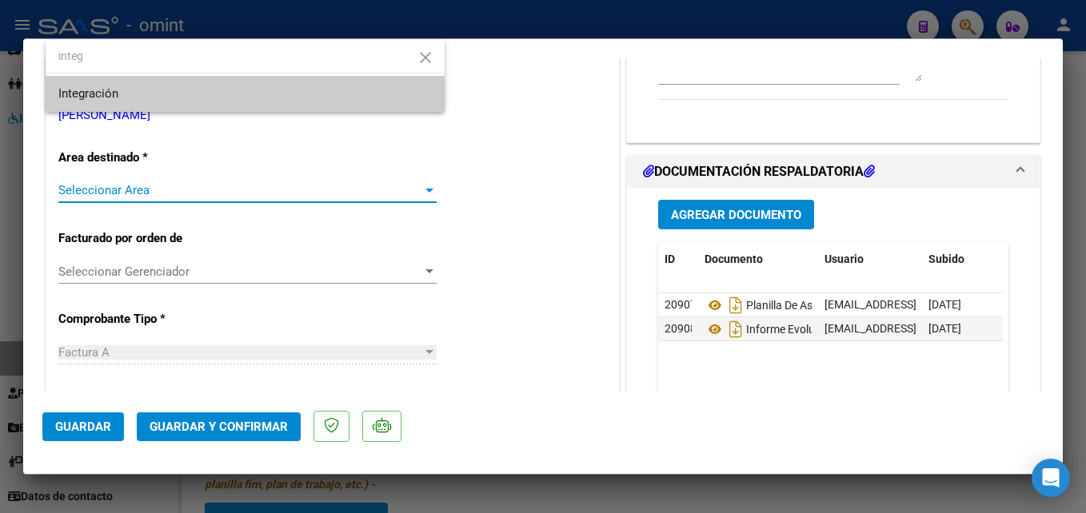
type input "integ"
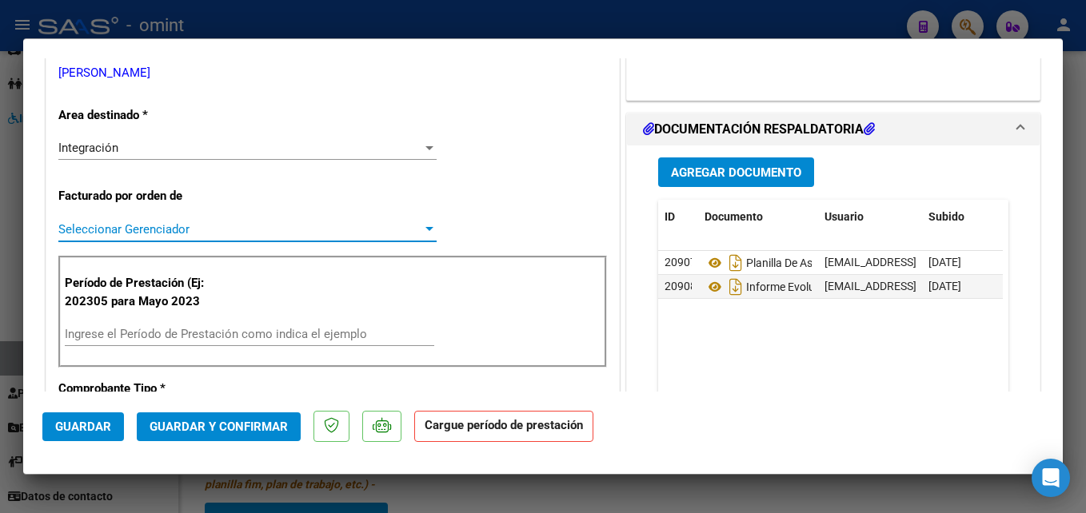
scroll to position [560, 0]
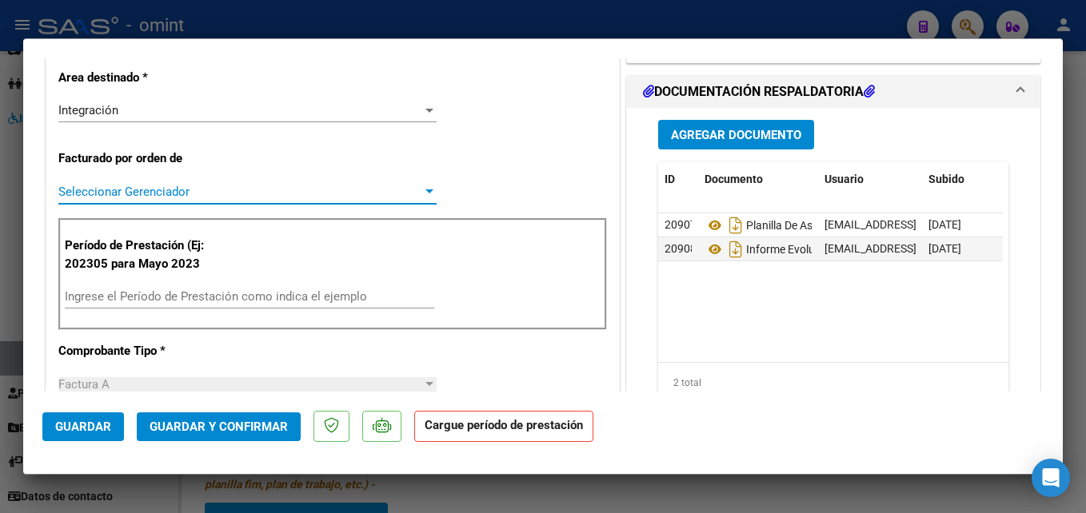
click at [162, 289] on input "Ingrese el Período de Prestación como indica el ejemplo" at bounding box center [249, 296] width 369 height 14
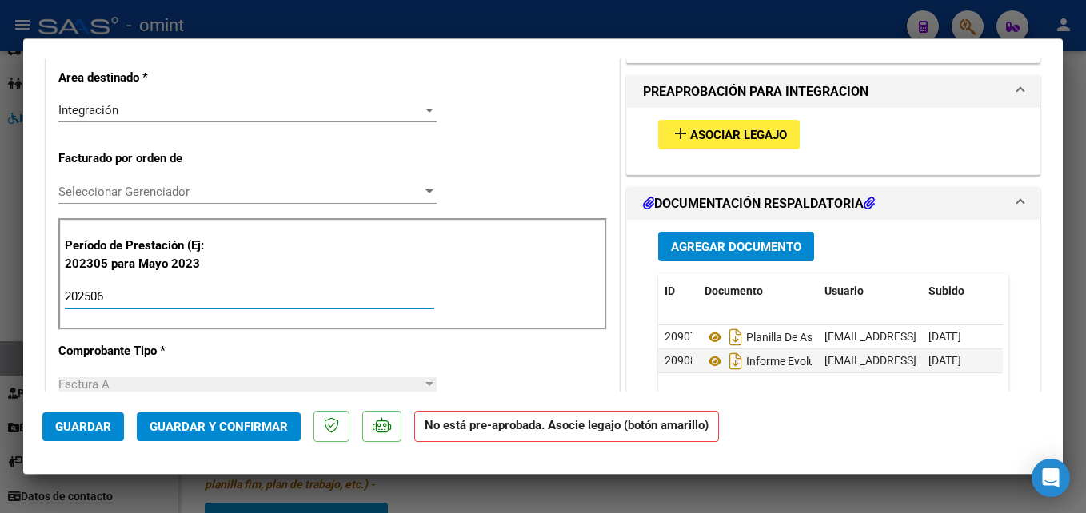
type input "202506"
click at [690, 137] on span "Asociar Legajo" at bounding box center [738, 135] width 97 height 14
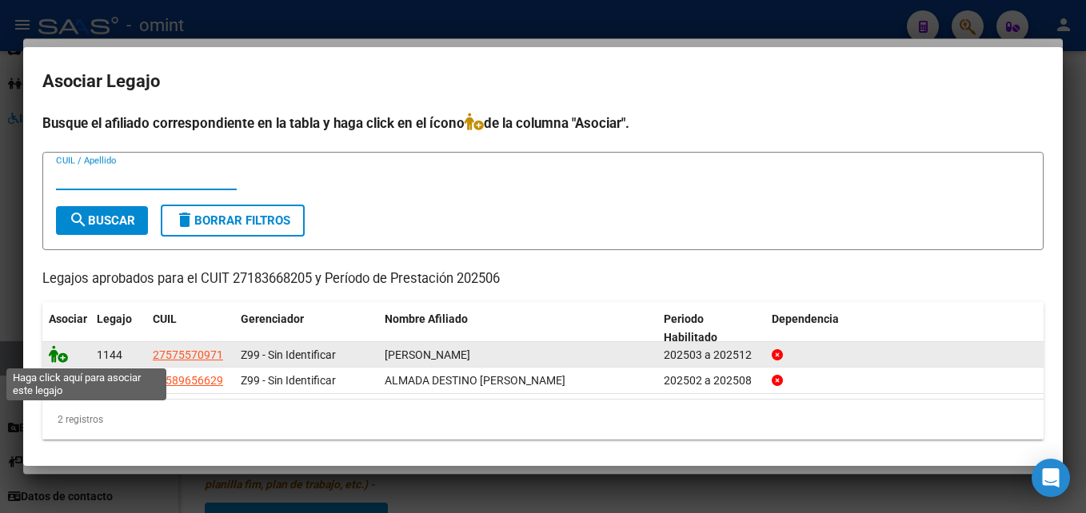
click at [64, 358] on icon at bounding box center [58, 354] width 19 height 18
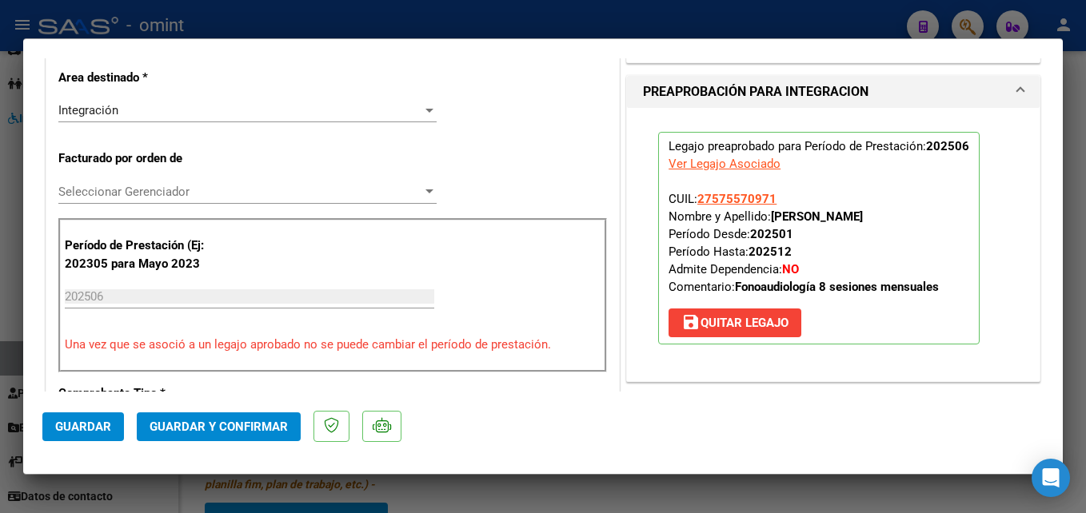
click at [232, 428] on span "Guardar y Confirmar" at bounding box center [219, 427] width 138 height 14
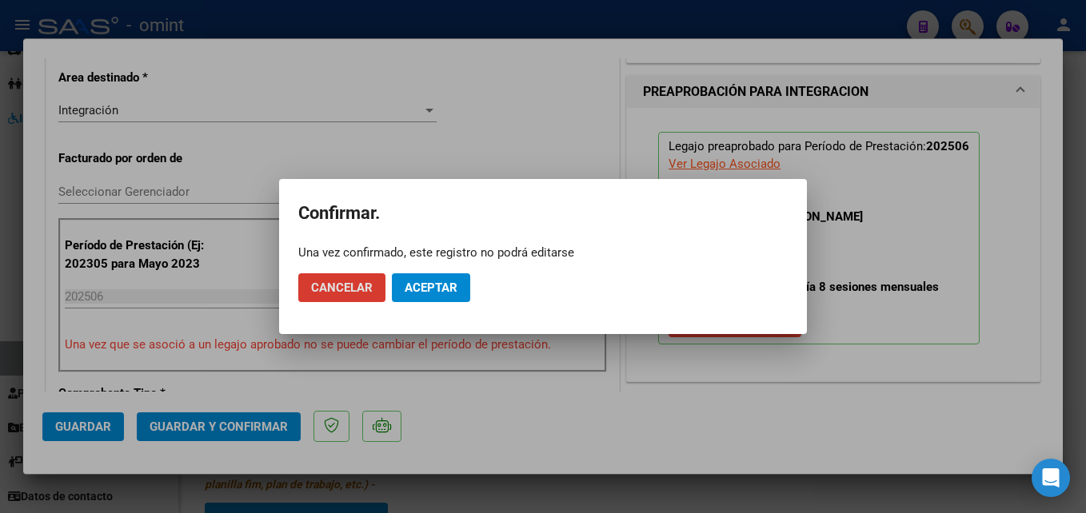
click at [412, 290] on span "Aceptar" at bounding box center [431, 288] width 53 height 14
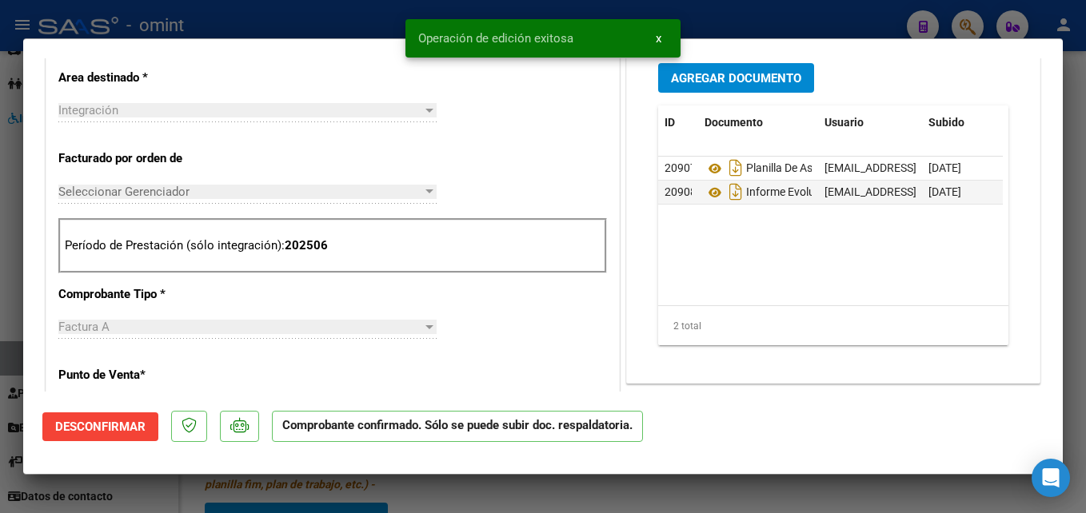
type input "$ 0,00"
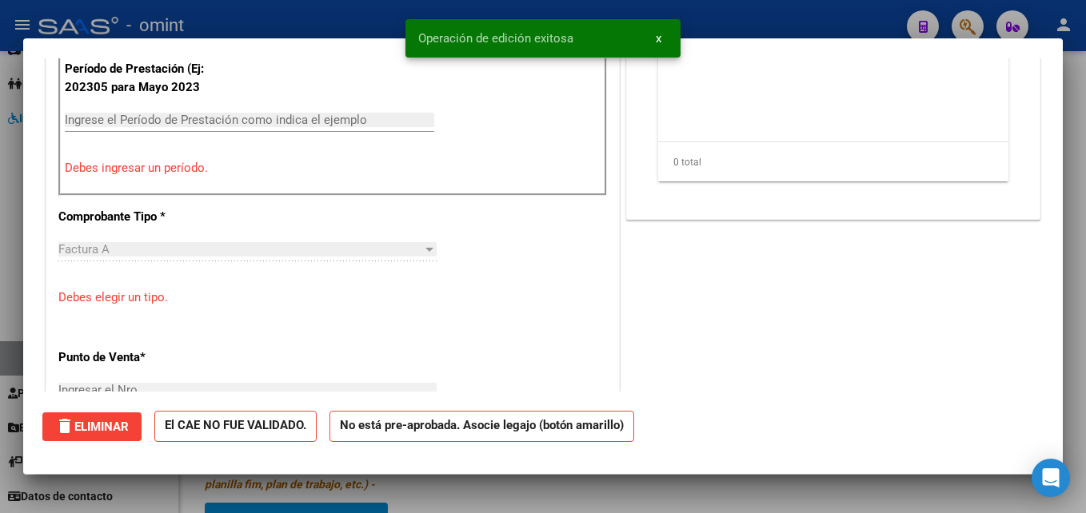
scroll to position [0, 0]
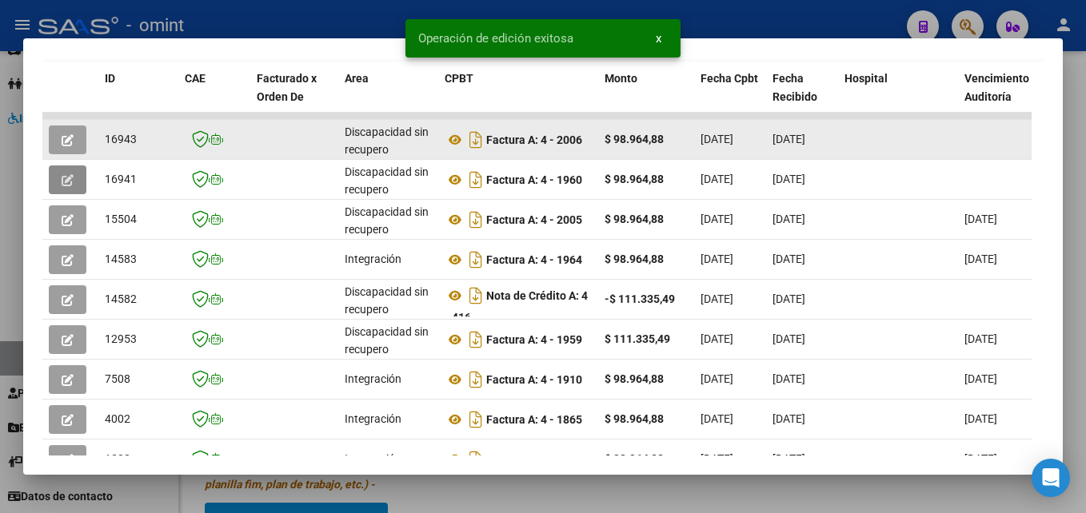
click at [67, 146] on icon "button" at bounding box center [68, 140] width 12 height 12
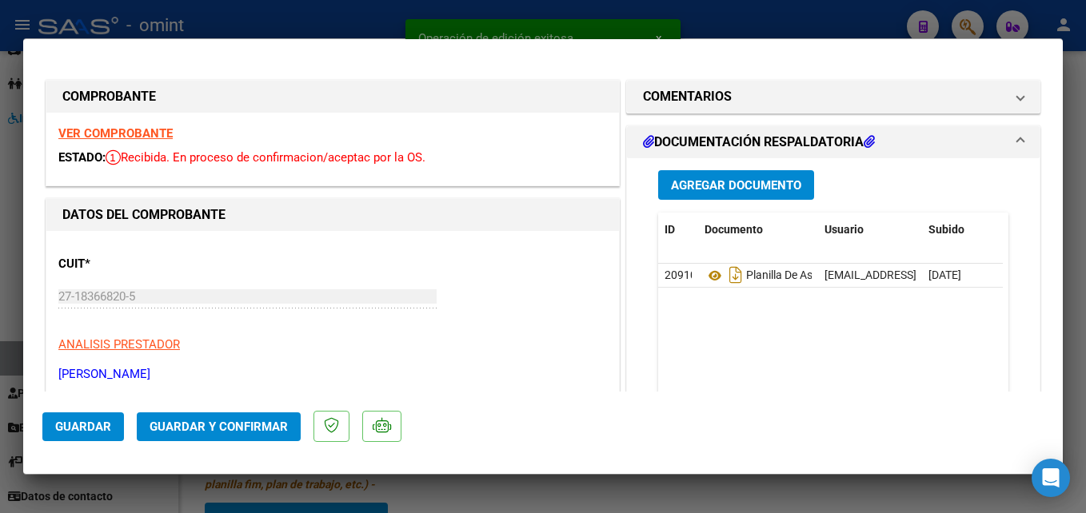
click at [126, 128] on strong "VER COMPROBANTE" at bounding box center [115, 133] width 114 height 14
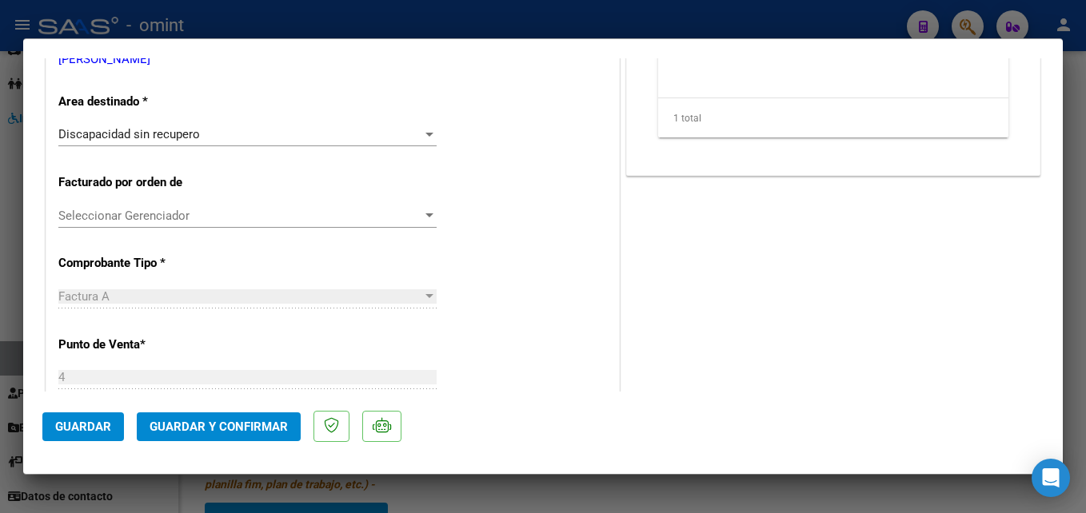
scroll to position [320, 0]
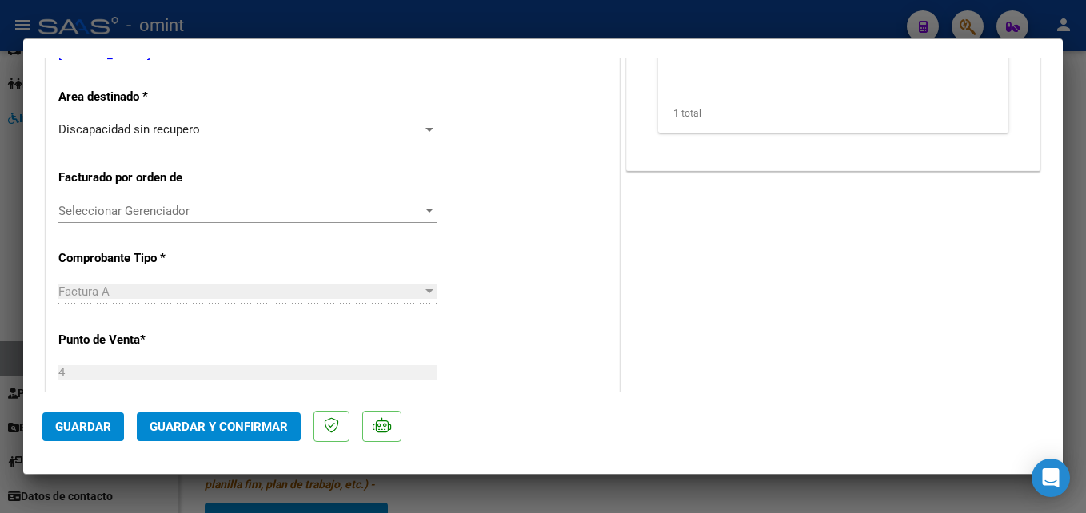
click at [184, 136] on span "Discapacidad sin recupero" at bounding box center [129, 129] width 142 height 14
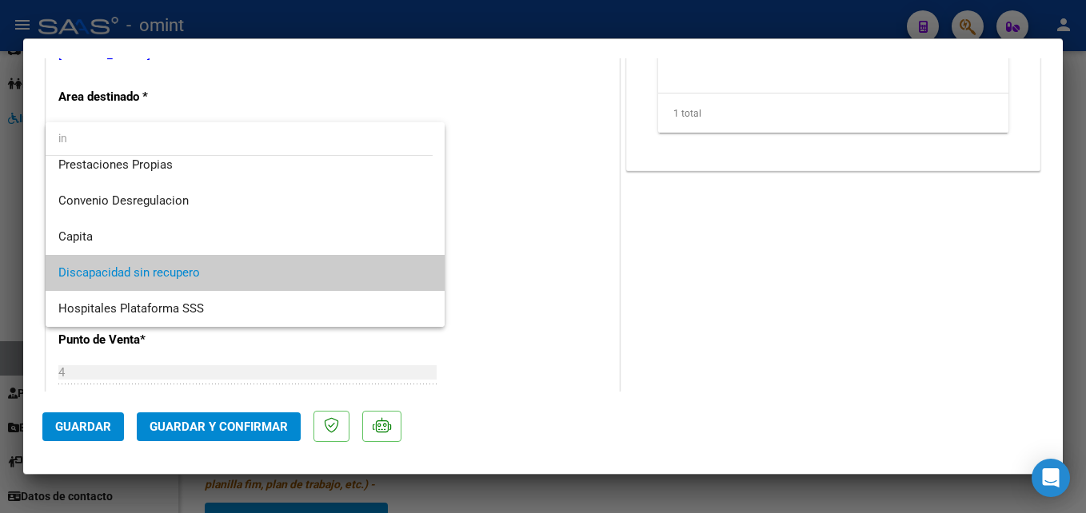
scroll to position [0, 0]
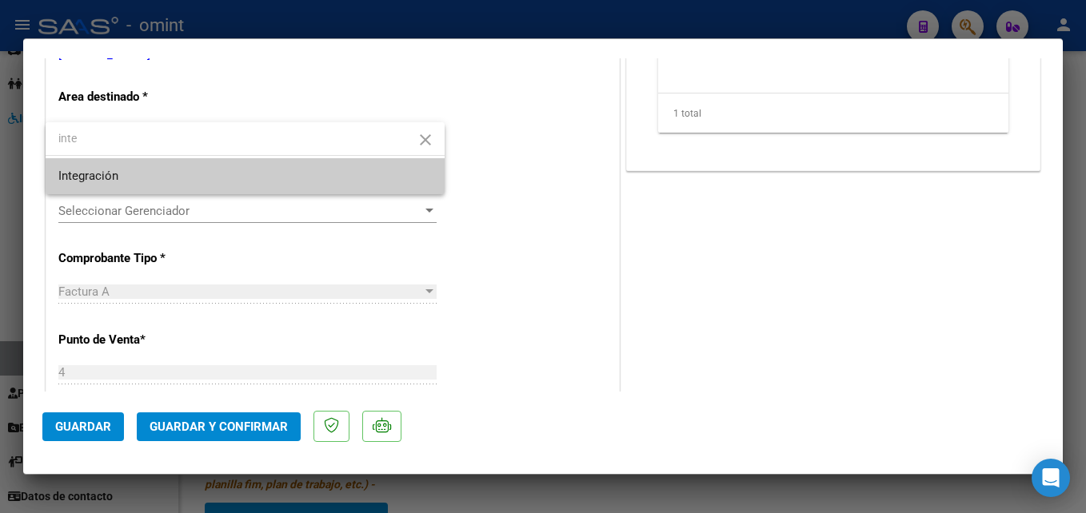
type input "inte"
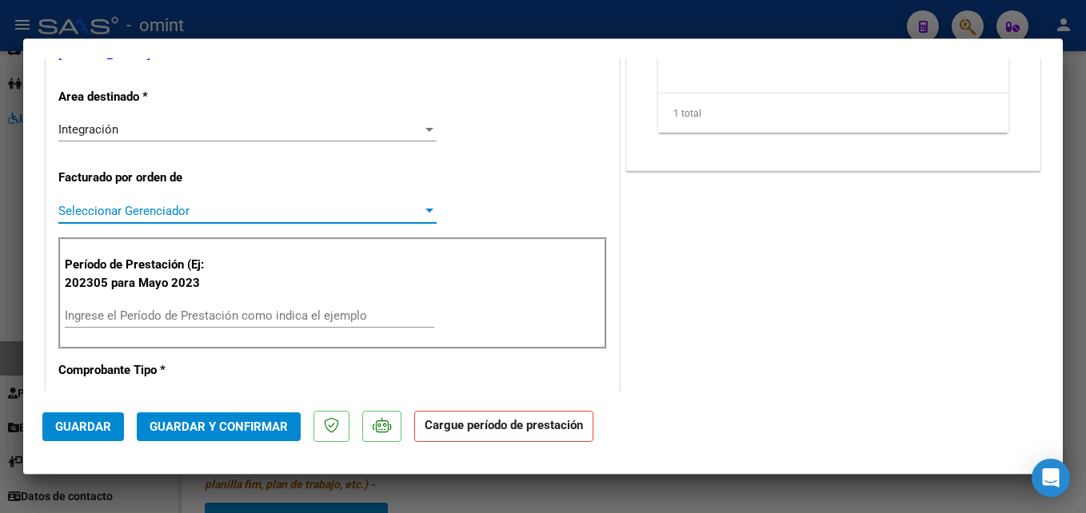
click at [166, 321] on input "Ingrese el Período de Prestación como indica el ejemplo" at bounding box center [249, 316] width 369 height 14
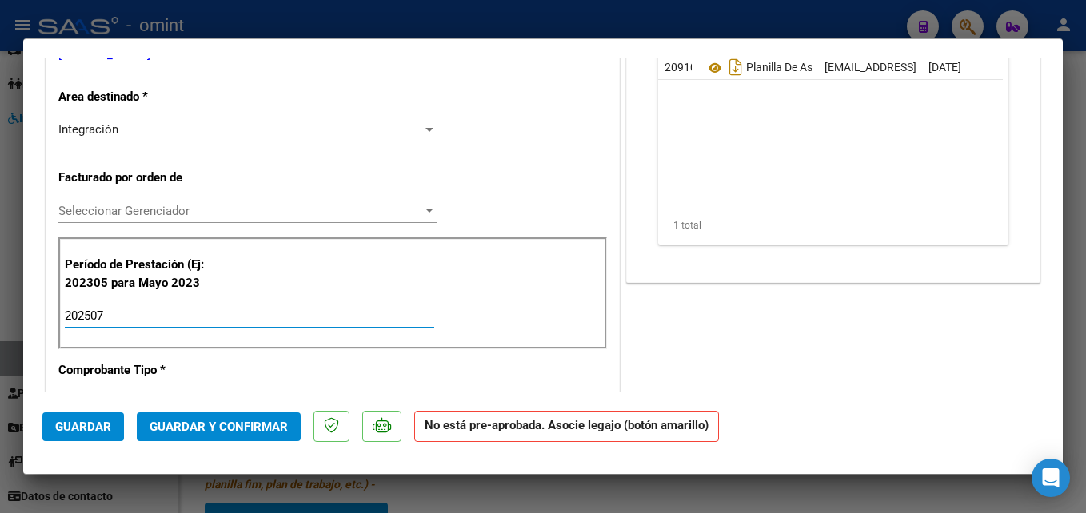
type input "202507"
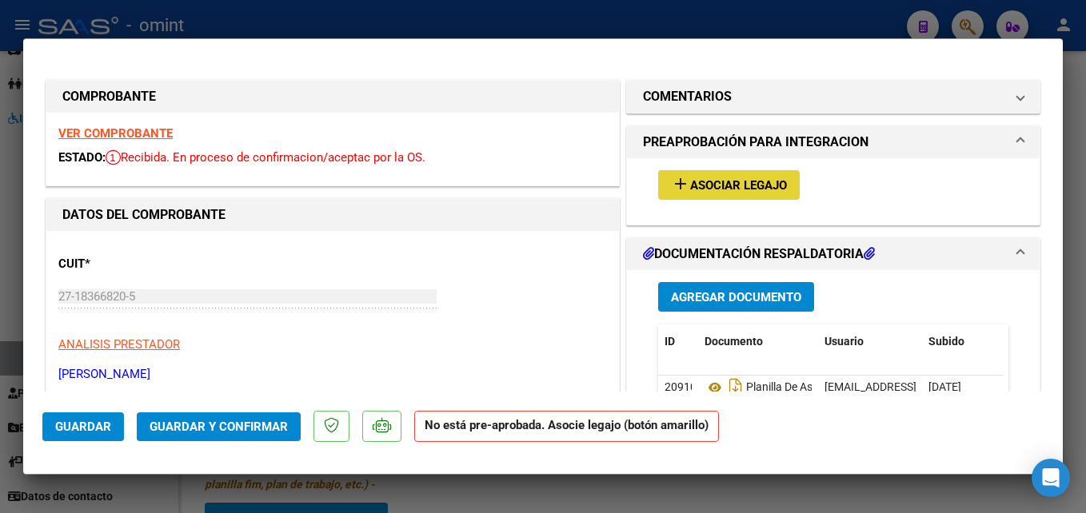
click at [682, 188] on mat-icon "add" at bounding box center [680, 183] width 19 height 19
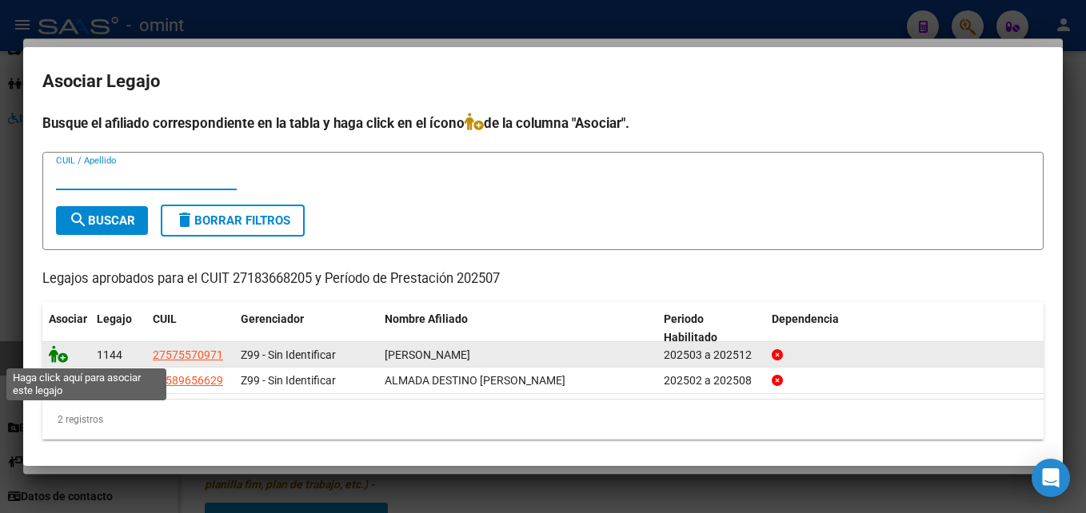
click at [59, 351] on icon at bounding box center [58, 354] width 19 height 18
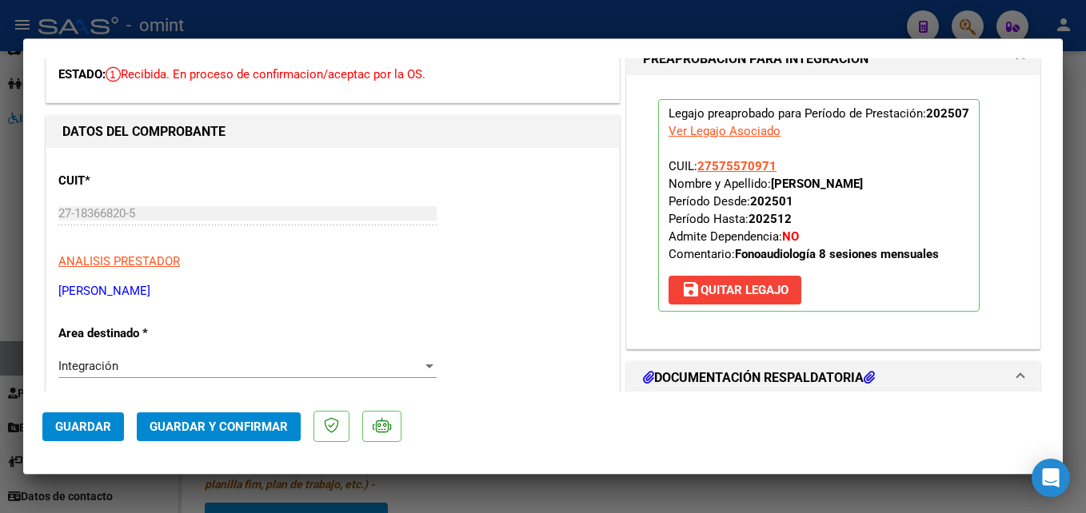
scroll to position [160, 0]
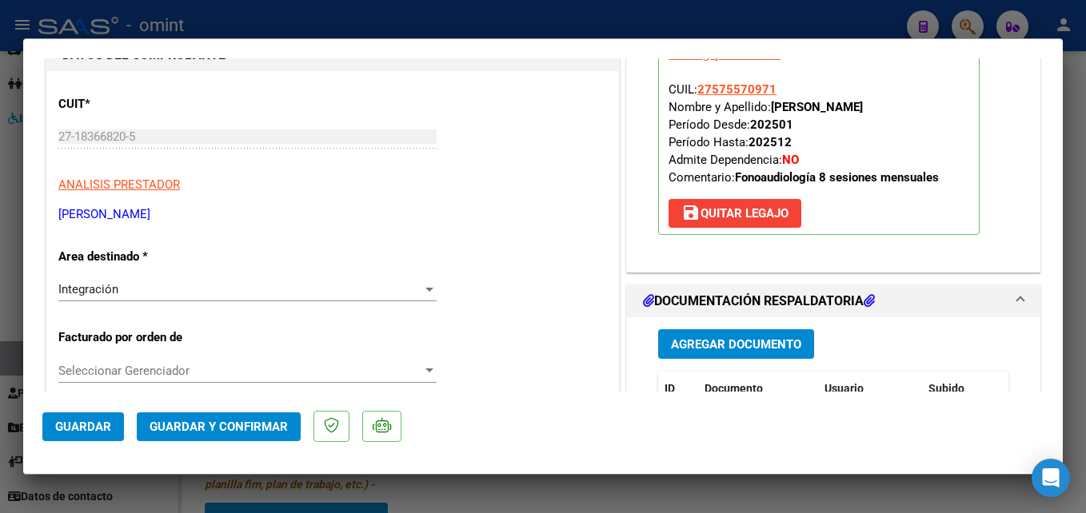
click at [246, 410] on mat-dialog-actions "Guardar Guardar y Confirmar" at bounding box center [542, 423] width 1001 height 63
click at [264, 413] on mat-dialog-actions "Guardar Guardar y Confirmar" at bounding box center [542, 423] width 1001 height 63
click at [262, 418] on button "Guardar y Confirmar" at bounding box center [219, 427] width 164 height 29
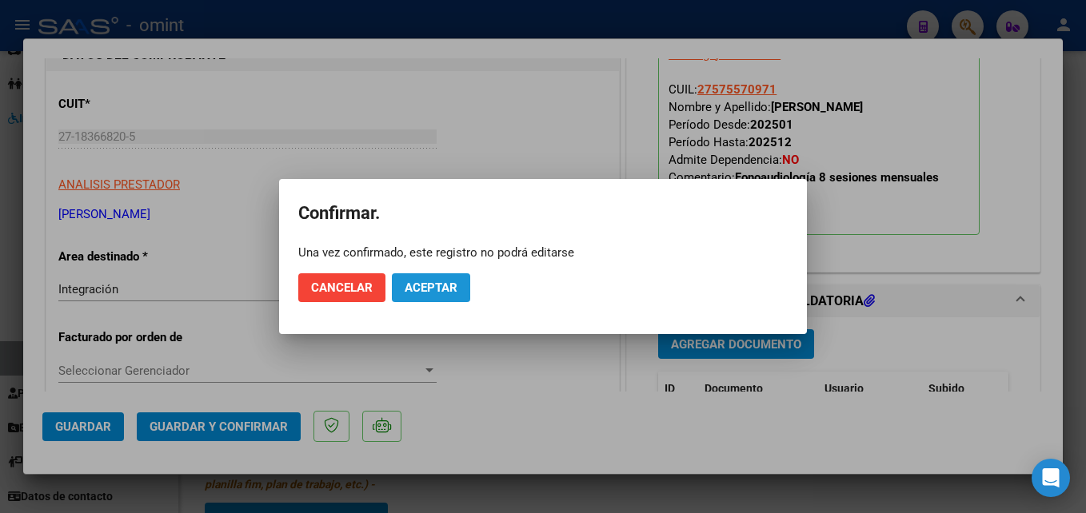
click at [405, 292] on span "Aceptar" at bounding box center [431, 288] width 53 height 14
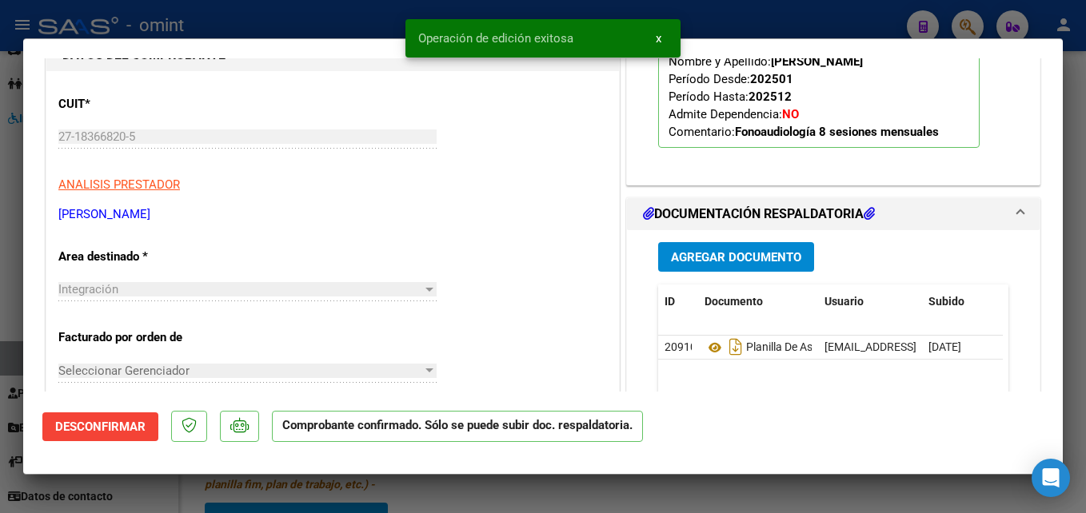
type input "$ 0,00"
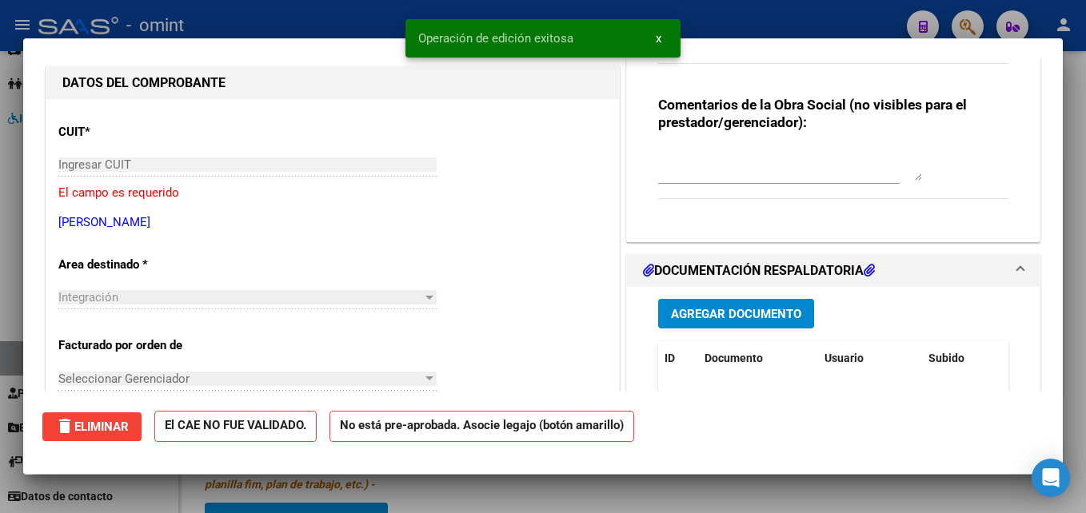
scroll to position [0, 0]
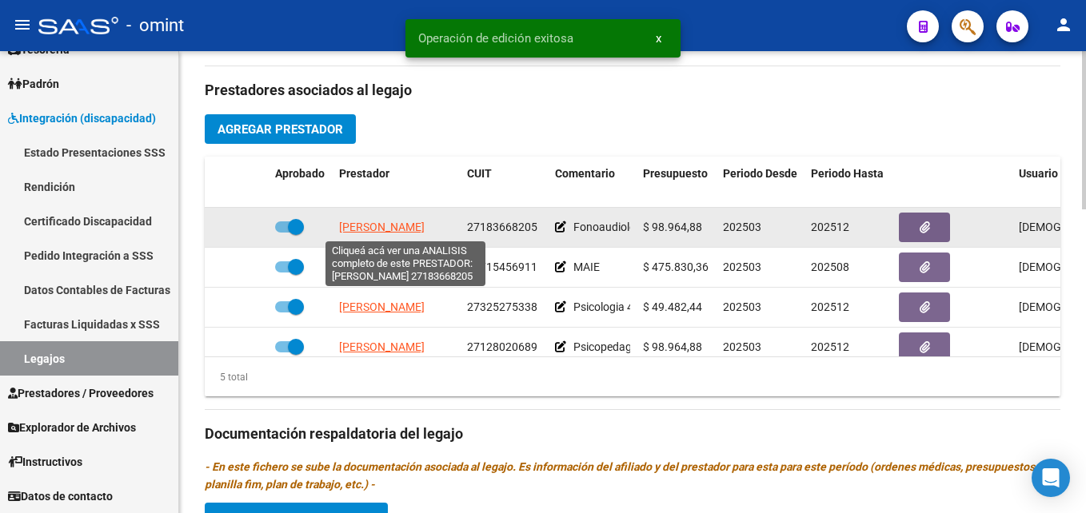
click at [388, 230] on span "[PERSON_NAME]" at bounding box center [382, 227] width 86 height 13
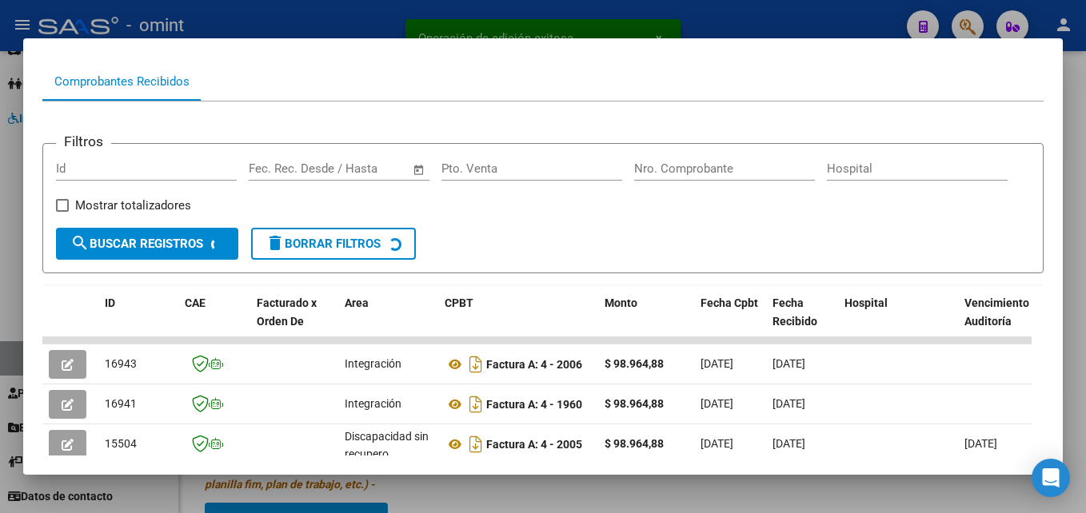
scroll to position [392, 0]
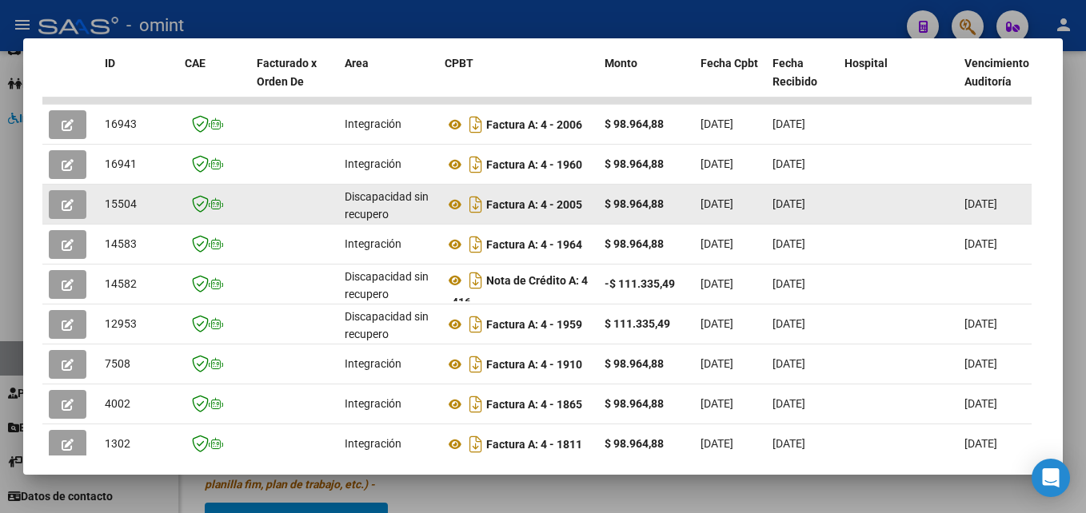
click at [82, 209] on button "button" at bounding box center [68, 204] width 38 height 29
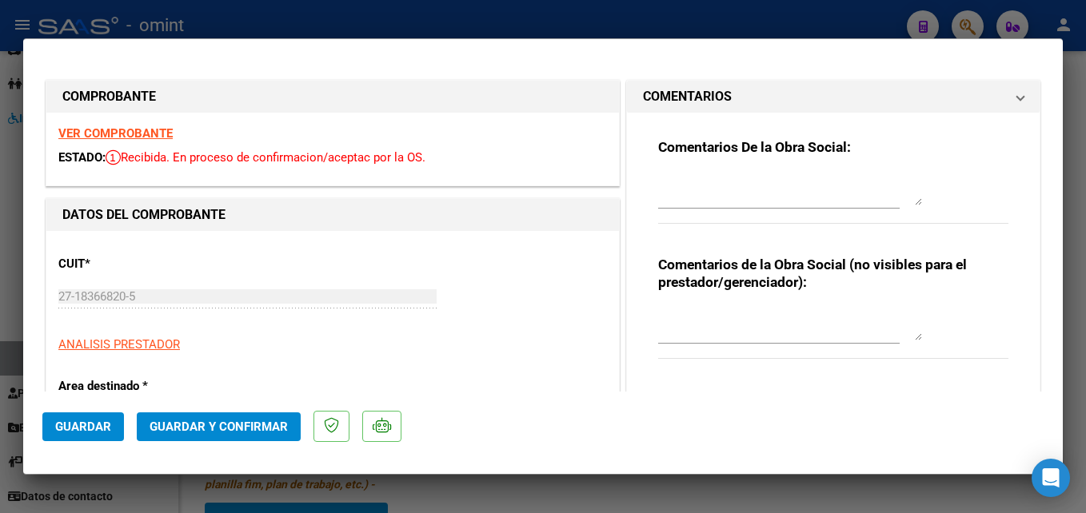
type input "$ 0,00"
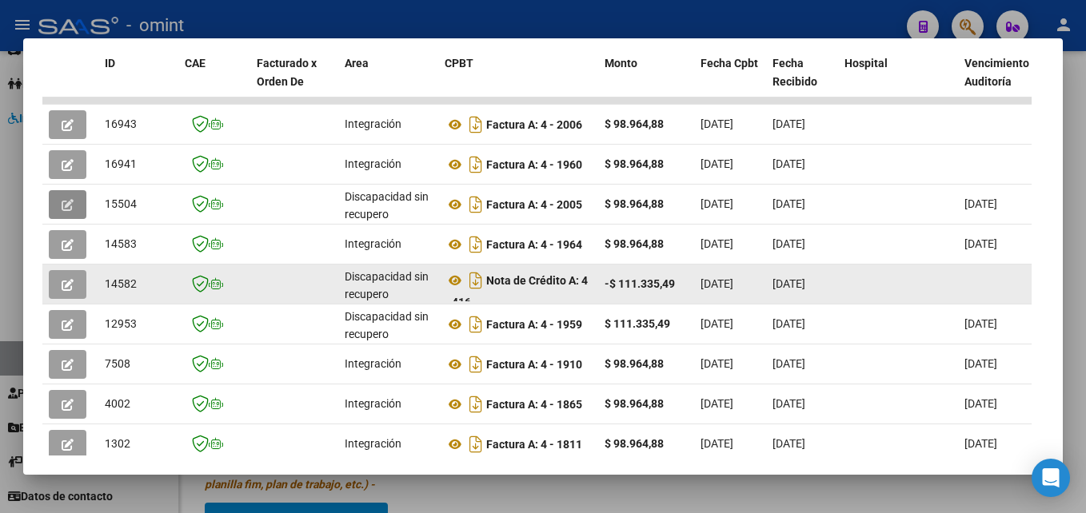
click at [73, 289] on icon "button" at bounding box center [68, 285] width 12 height 12
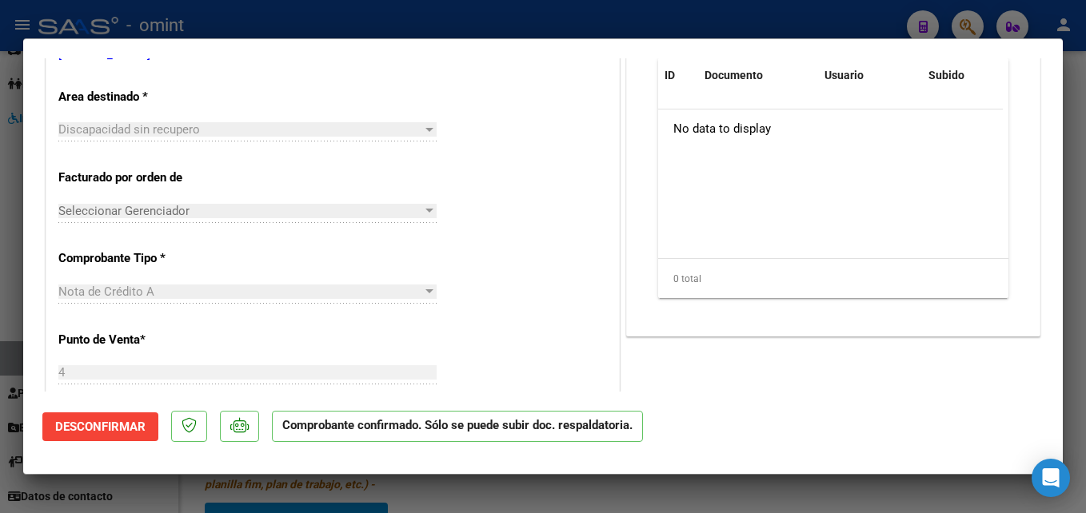
scroll to position [0, 0]
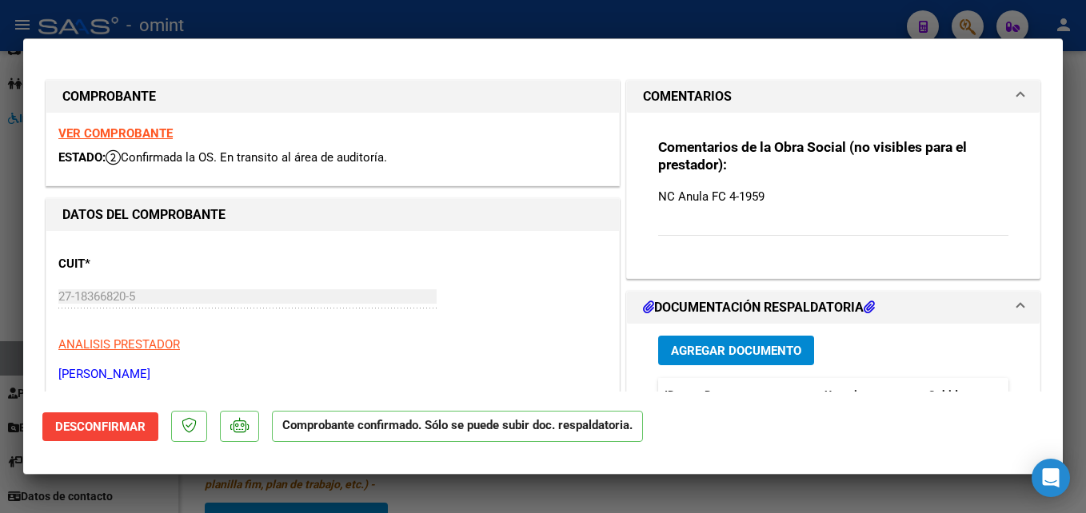
click at [134, 136] on strong "VER COMPROBANTE" at bounding box center [115, 133] width 114 height 14
type input "$ 0,00"
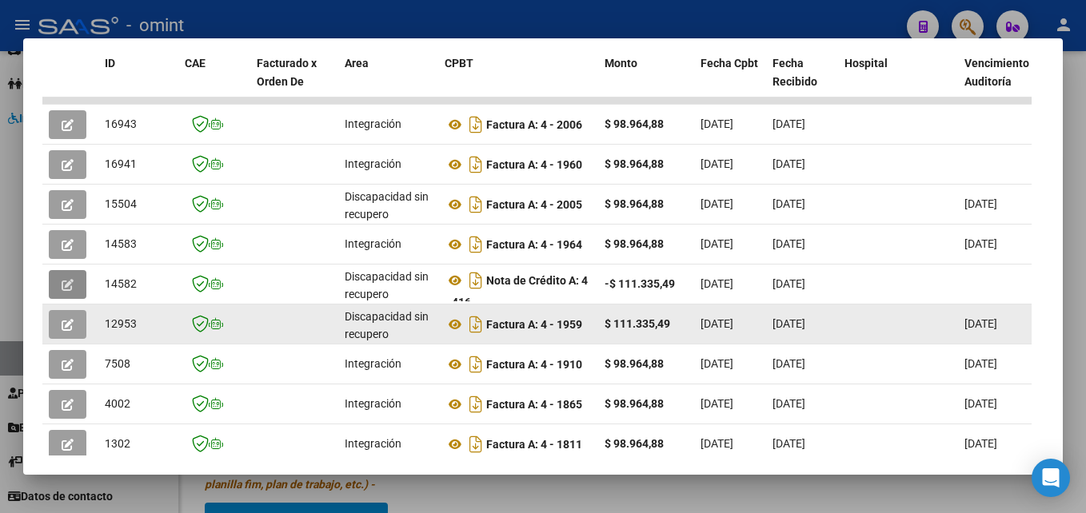
click at [74, 331] on button "button" at bounding box center [68, 324] width 38 height 29
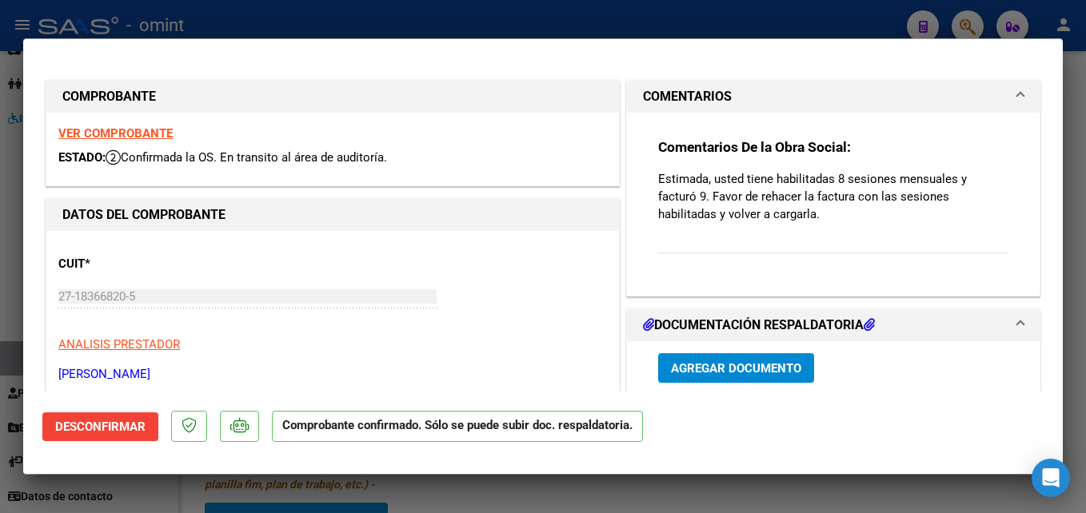
click at [141, 133] on strong "VER COMPROBANTE" at bounding box center [115, 133] width 114 height 14
type input "$ 0,00"
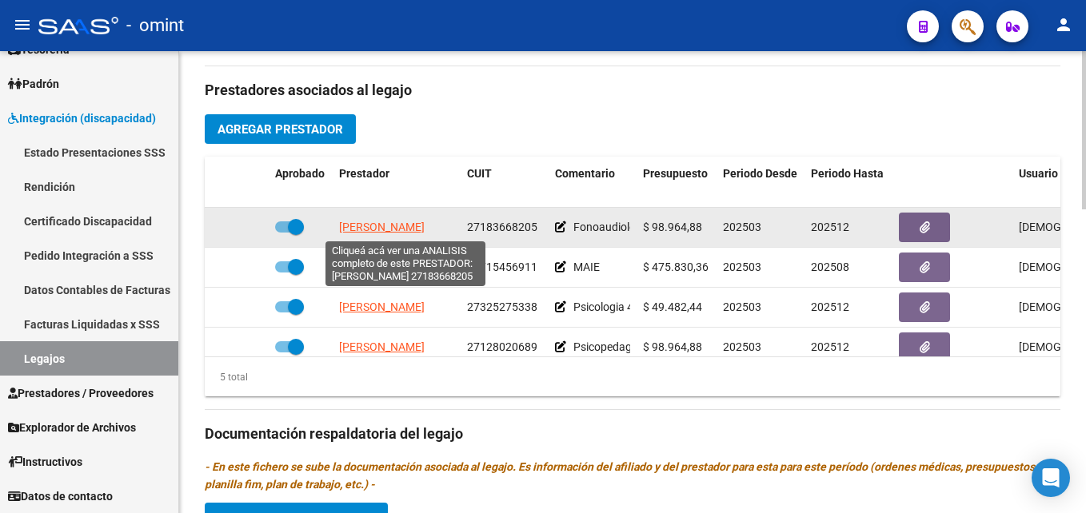
click at [397, 234] on span "[PERSON_NAME]" at bounding box center [382, 227] width 86 height 13
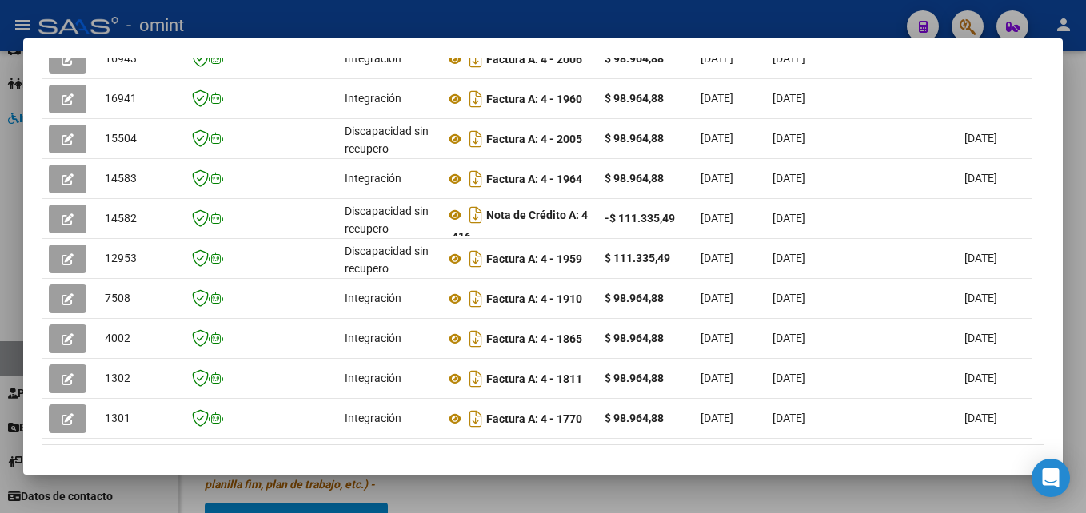
scroll to position [537, 0]
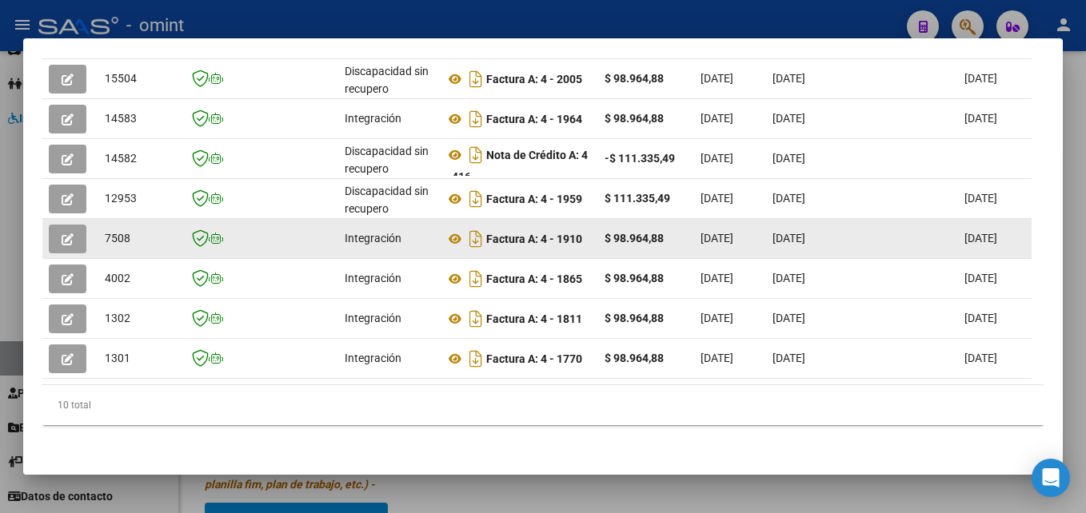
click at [82, 226] on button "button" at bounding box center [68, 239] width 38 height 29
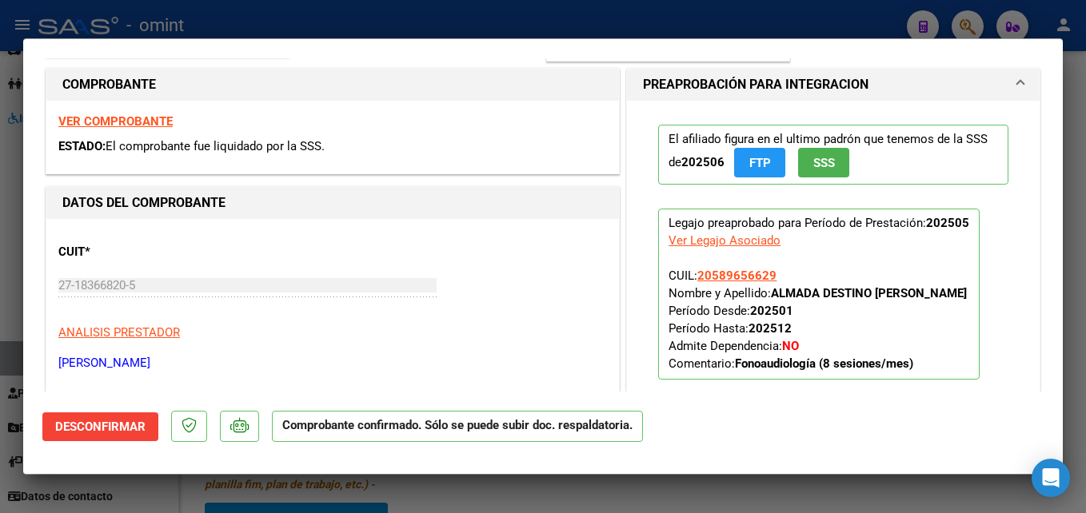
scroll to position [240, 0]
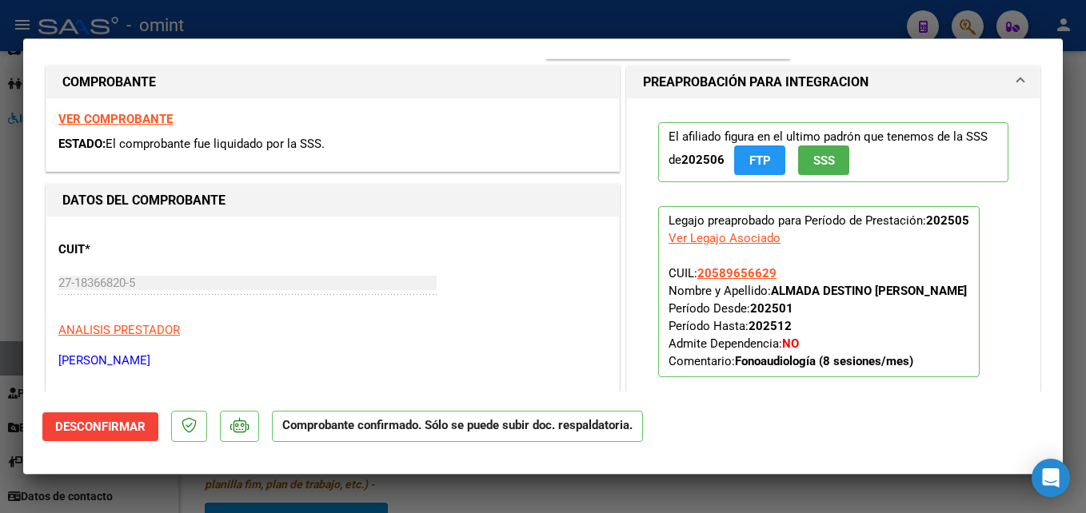
type input "$ 0,00"
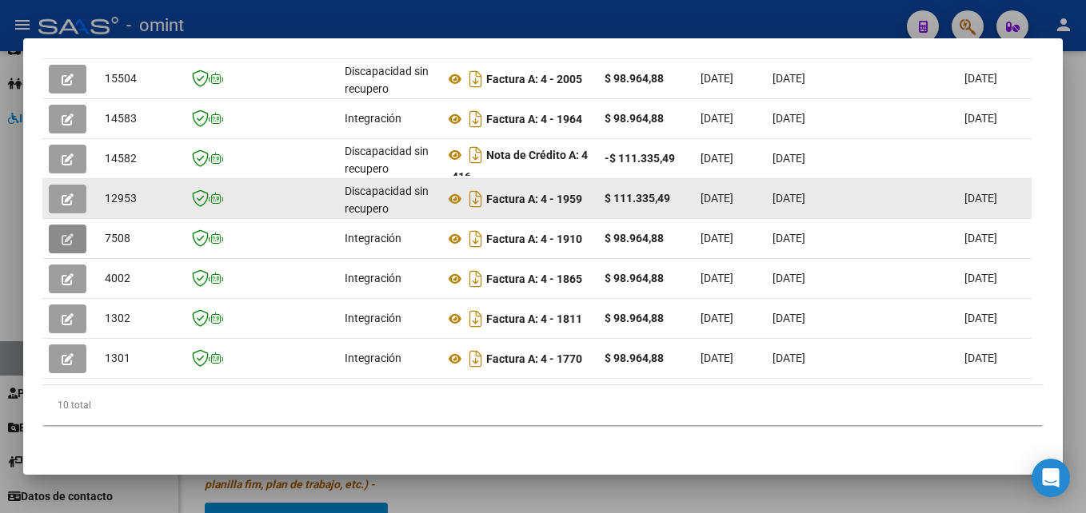
click at [78, 185] on button "button" at bounding box center [68, 199] width 38 height 29
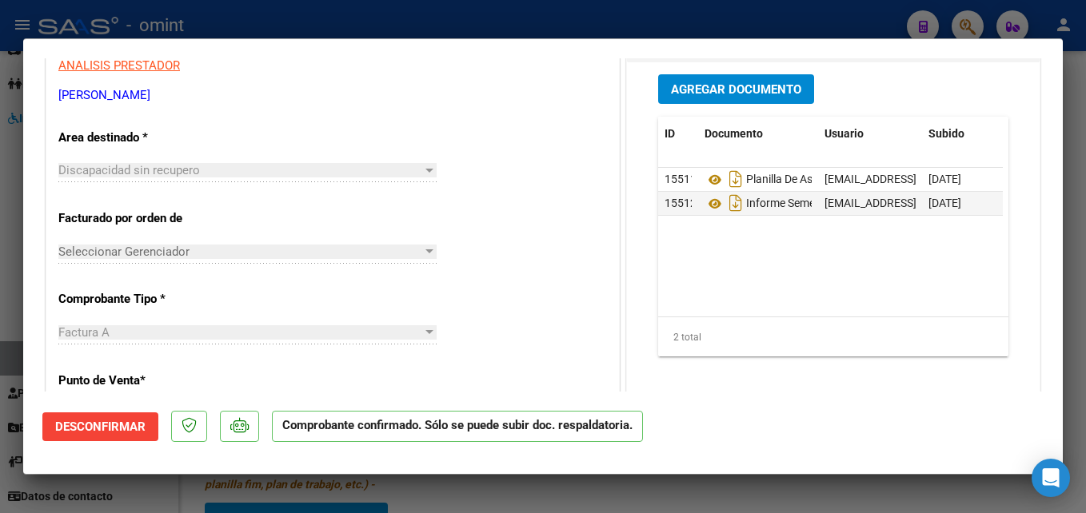
scroll to position [400, 0]
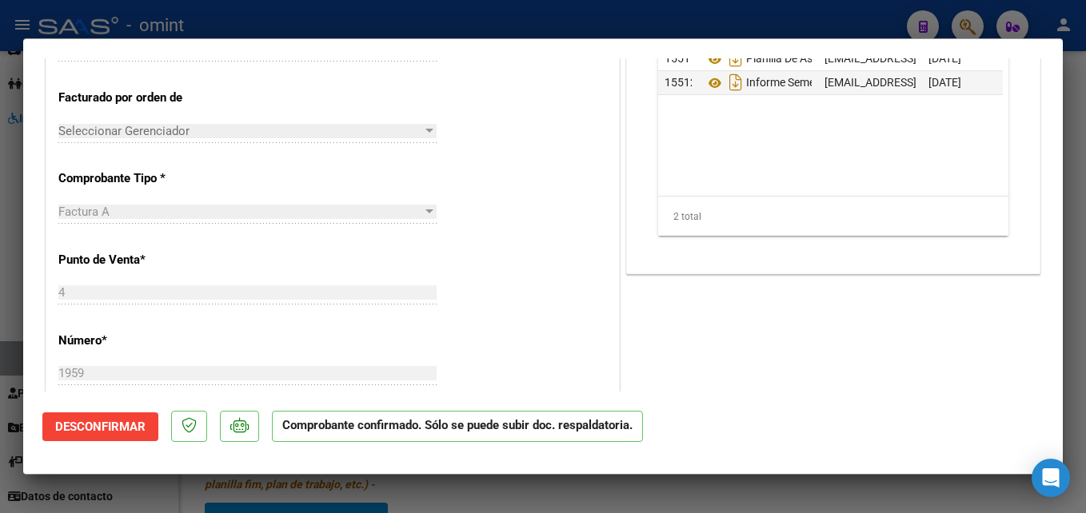
type input "$ 0,00"
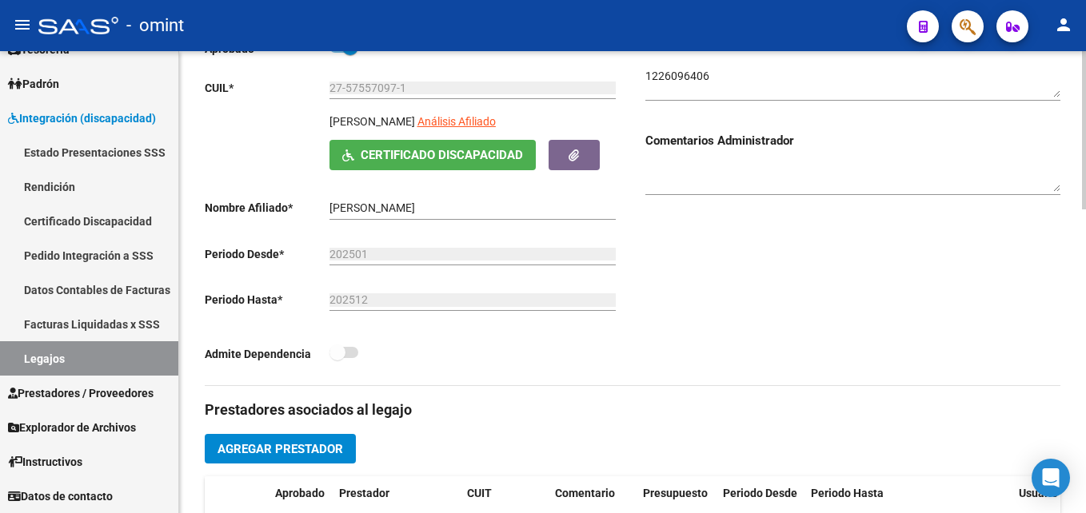
scroll to position [480, 0]
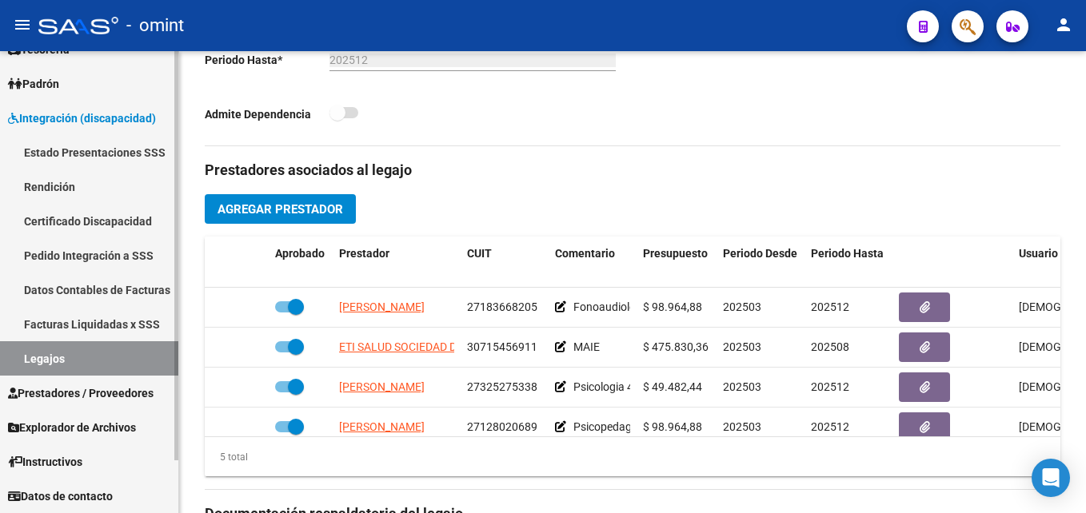
click at [95, 350] on link "Legajos" at bounding box center [89, 358] width 178 height 34
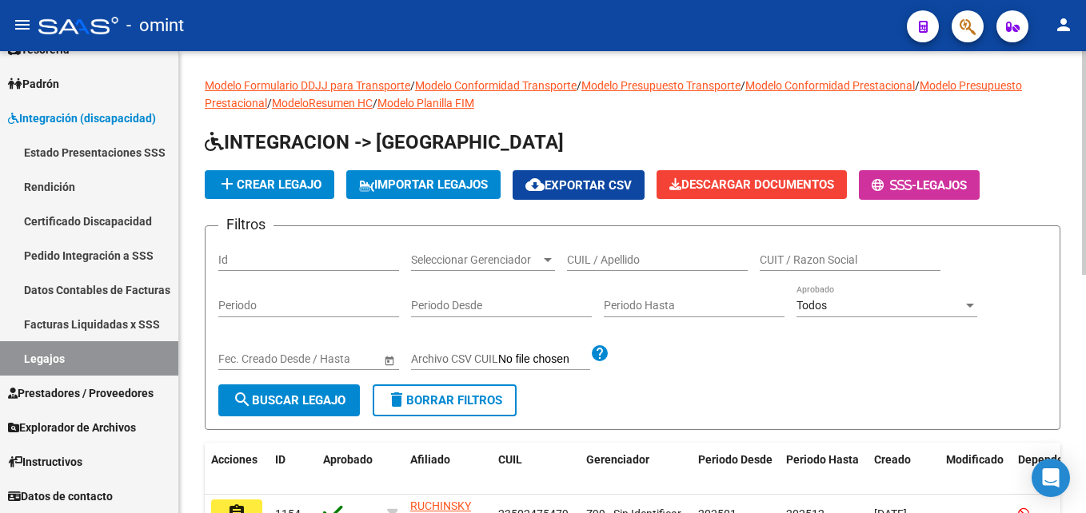
click at [625, 256] on input "CUIL / Apellido" at bounding box center [657, 260] width 181 height 14
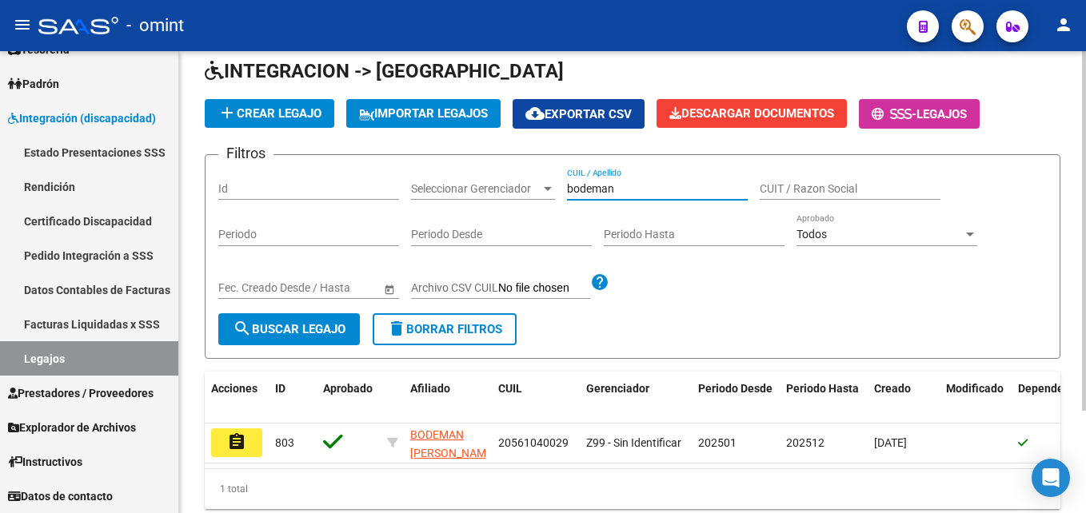
scroll to position [132, 0]
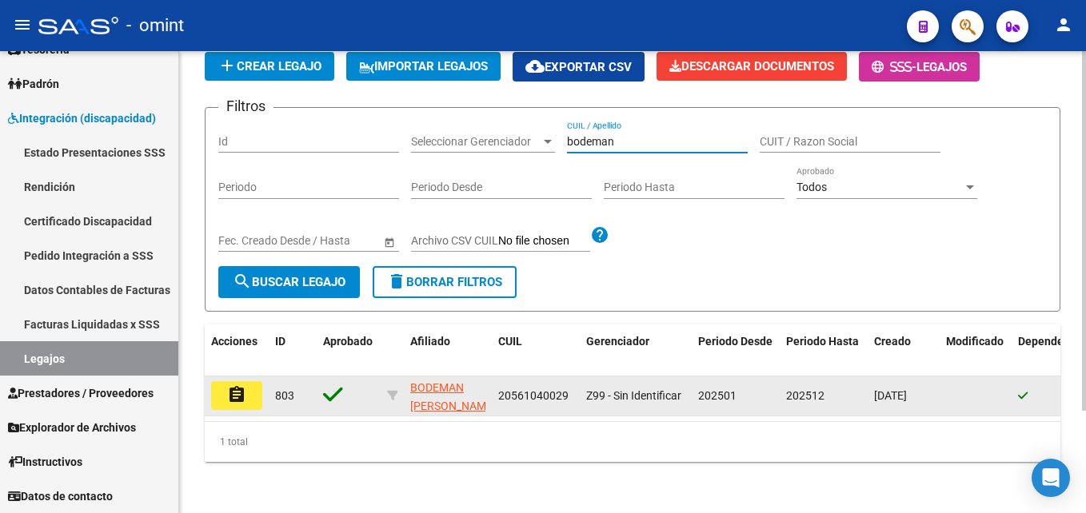
type input "bodeman"
click at [238, 385] on mat-icon "assignment" at bounding box center [236, 394] width 19 height 19
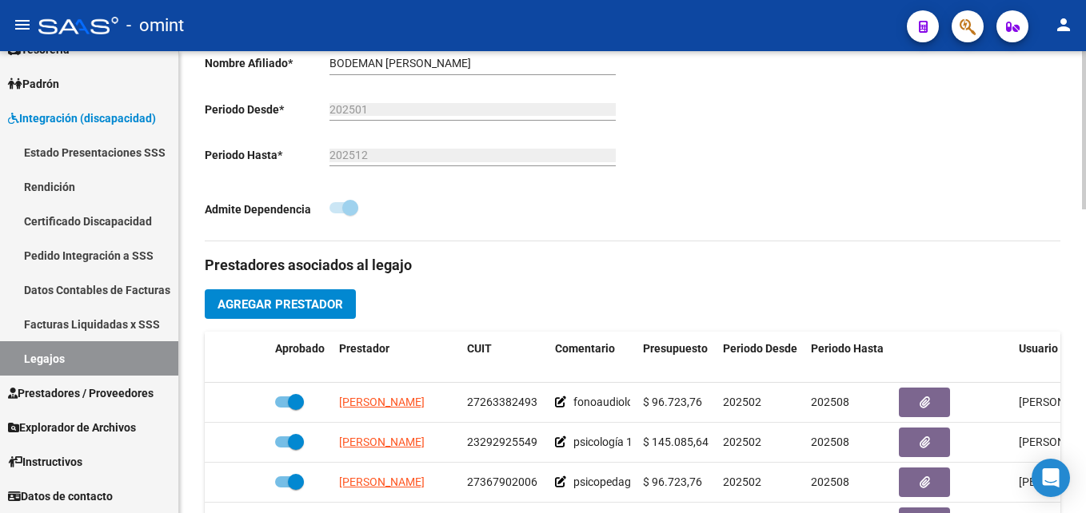
scroll to position [480, 0]
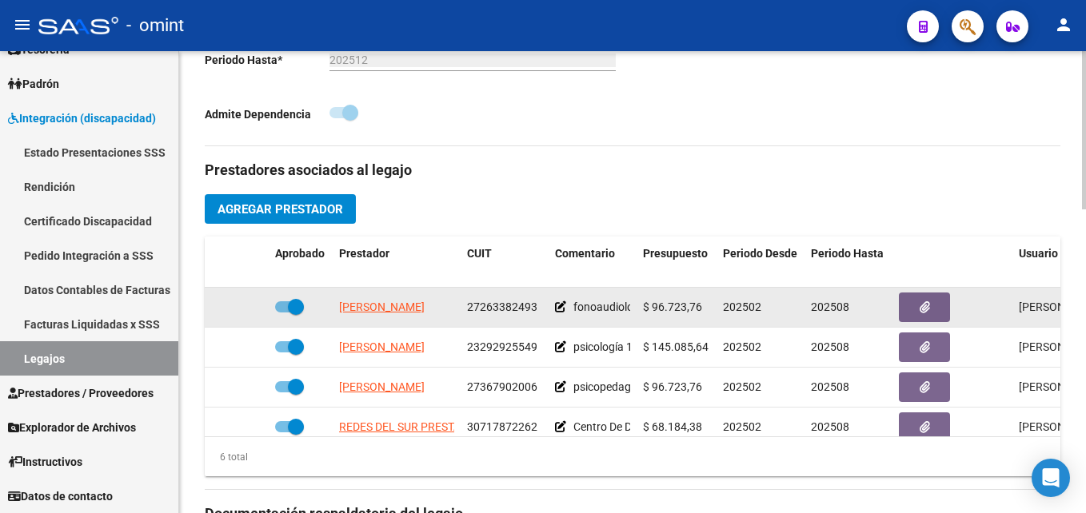
click at [414, 307] on span "[PERSON_NAME]" at bounding box center [382, 307] width 86 height 13
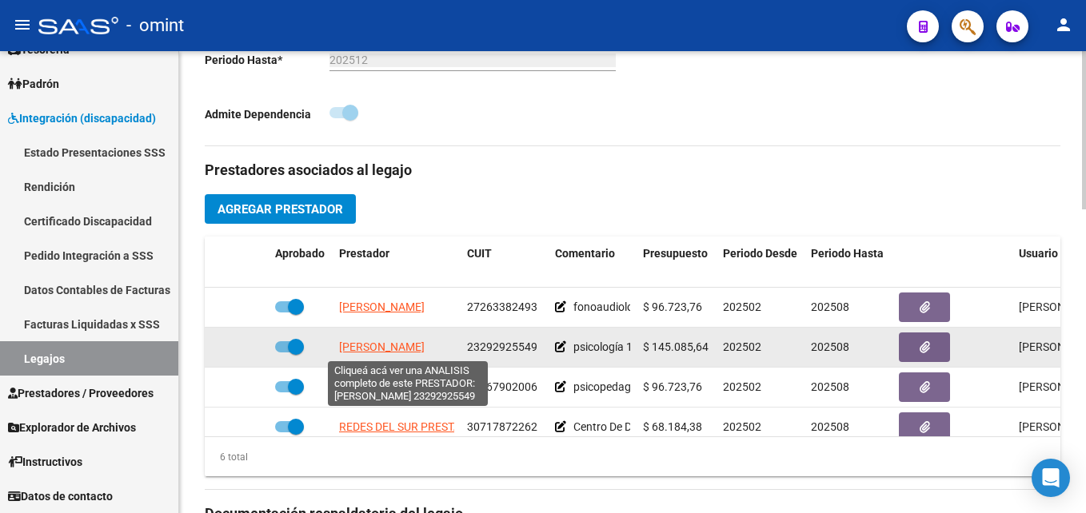
click at [390, 352] on span "[PERSON_NAME]" at bounding box center [382, 347] width 86 height 13
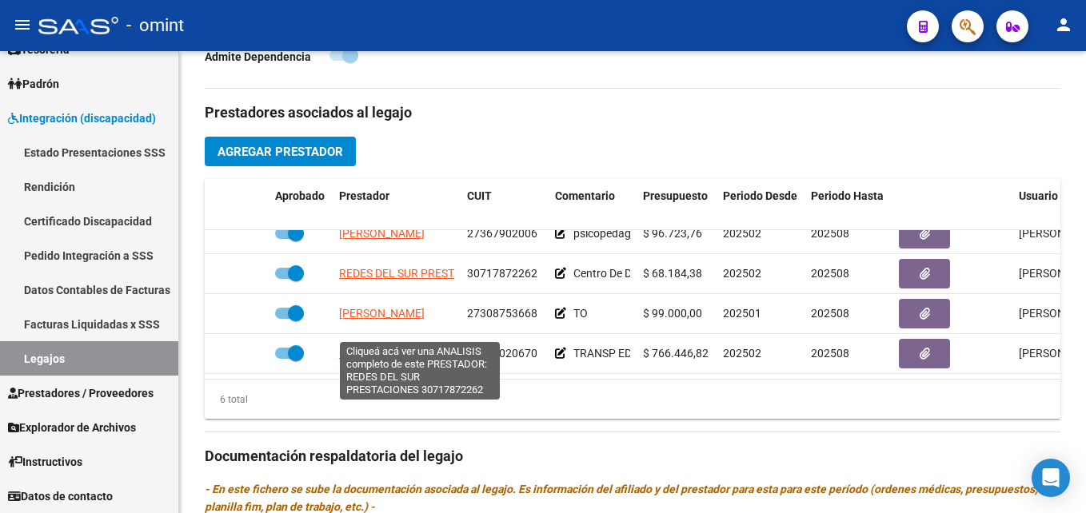
scroll to position [560, 0]
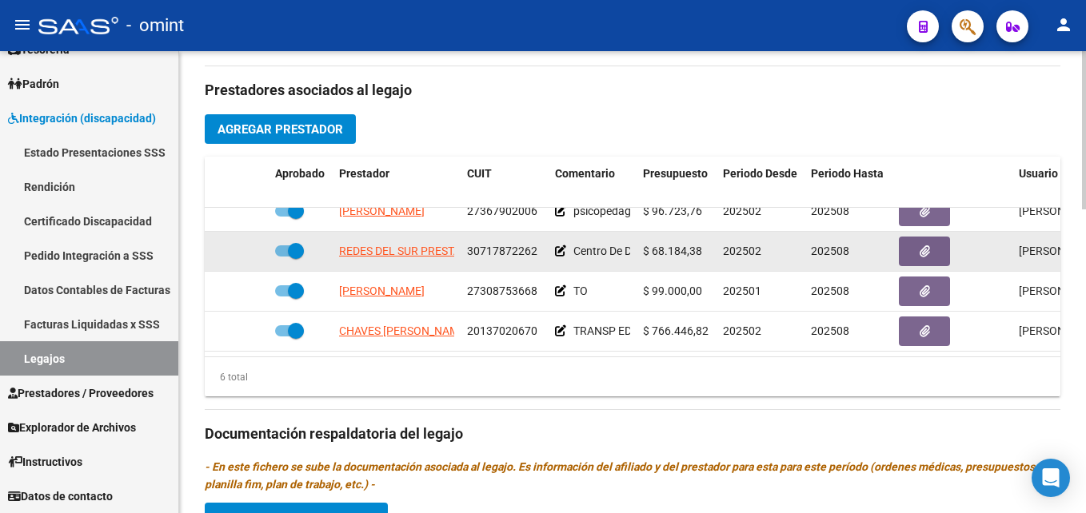
click at [413, 245] on span "REDES DEL SUR PRESTACIONES" at bounding box center [419, 251] width 161 height 13
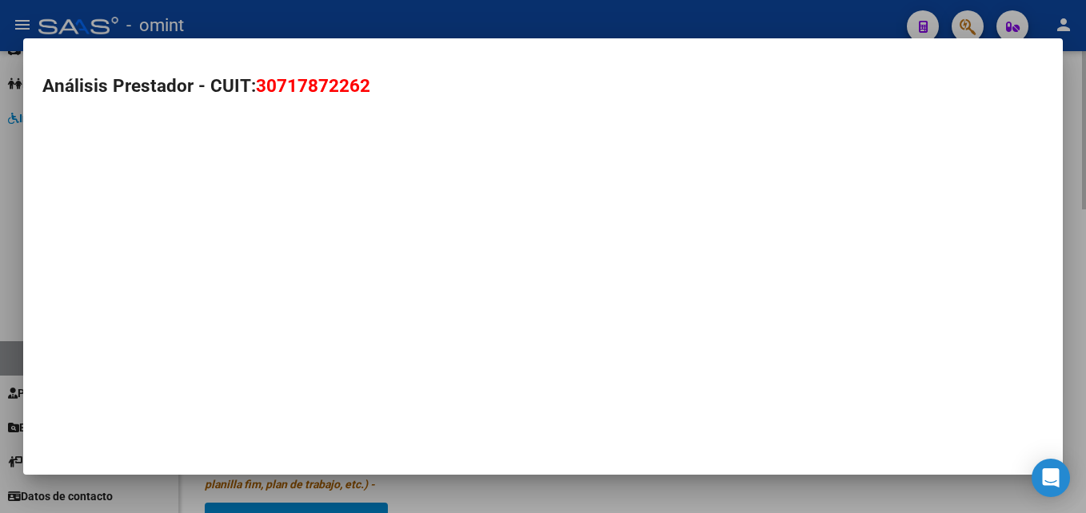
type textarea "30717872262"
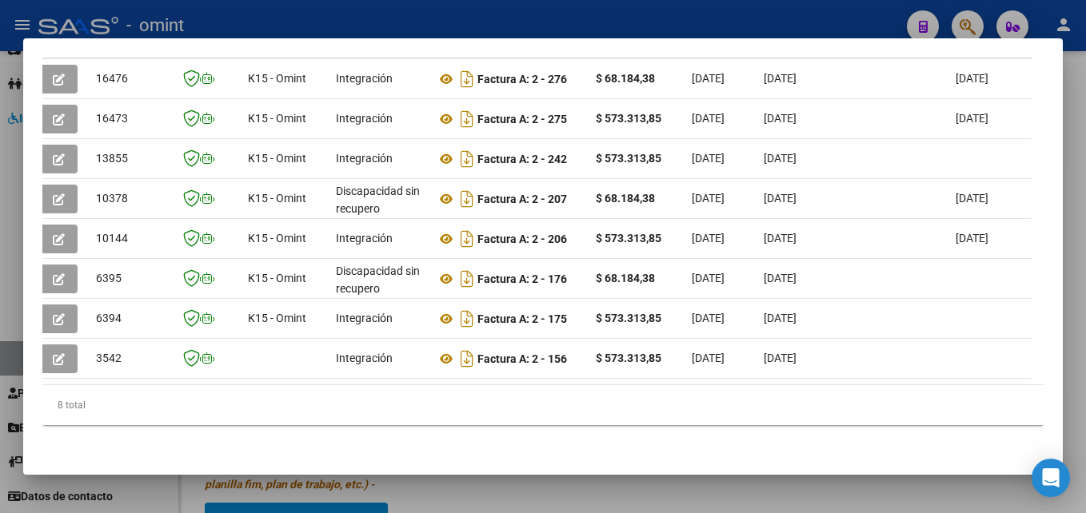
scroll to position [0, 0]
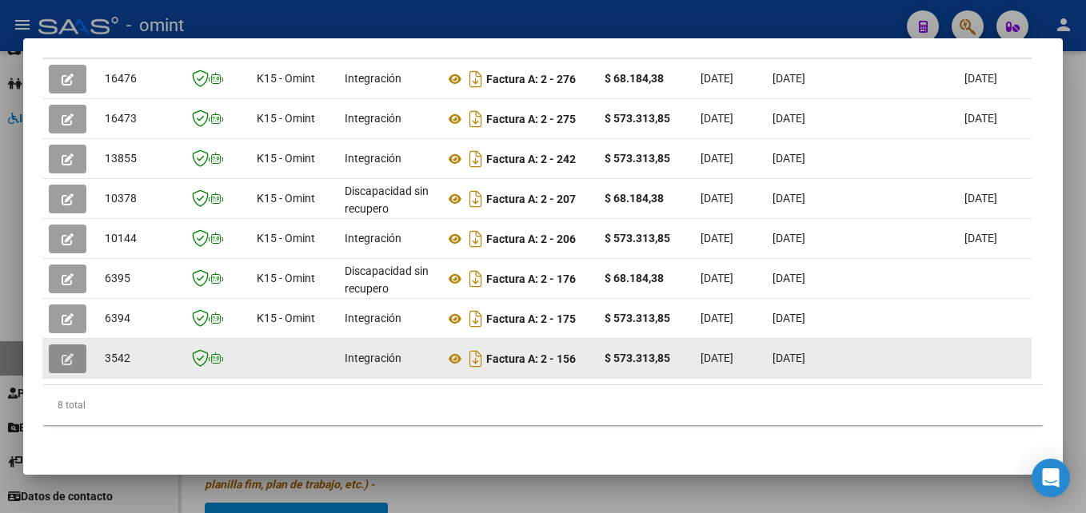
click at [66, 353] on icon "button" at bounding box center [68, 359] width 12 height 12
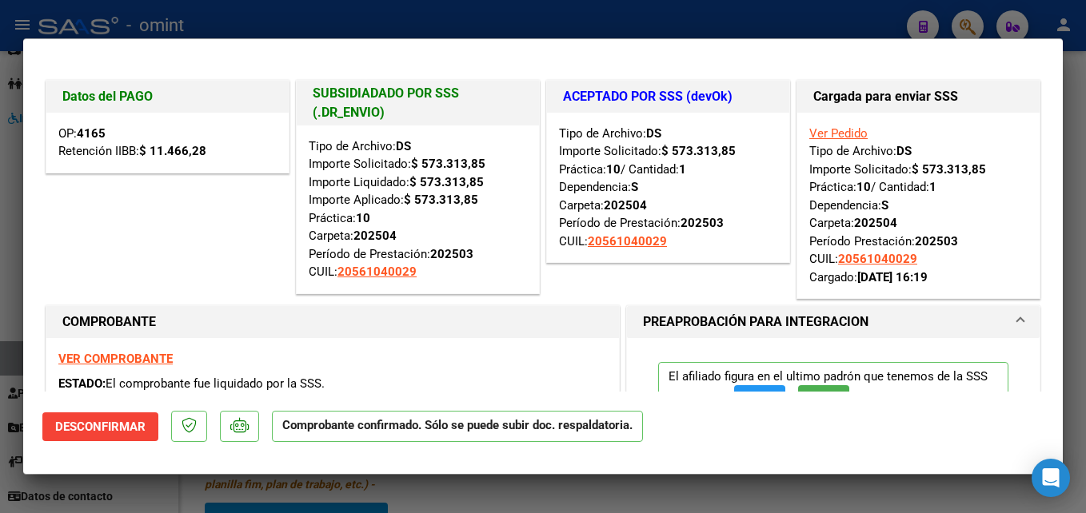
type input "$ 0,00"
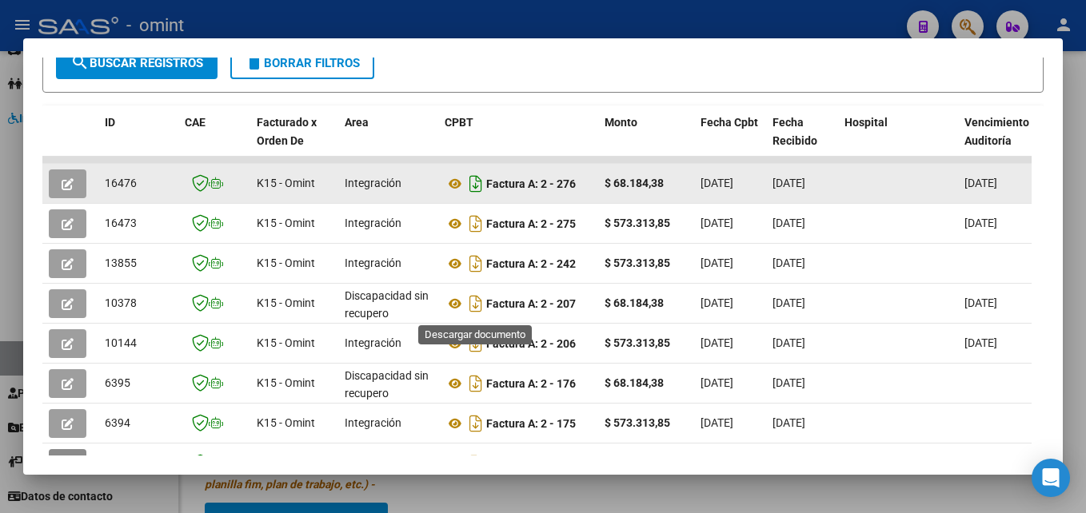
scroll to position [217, 0]
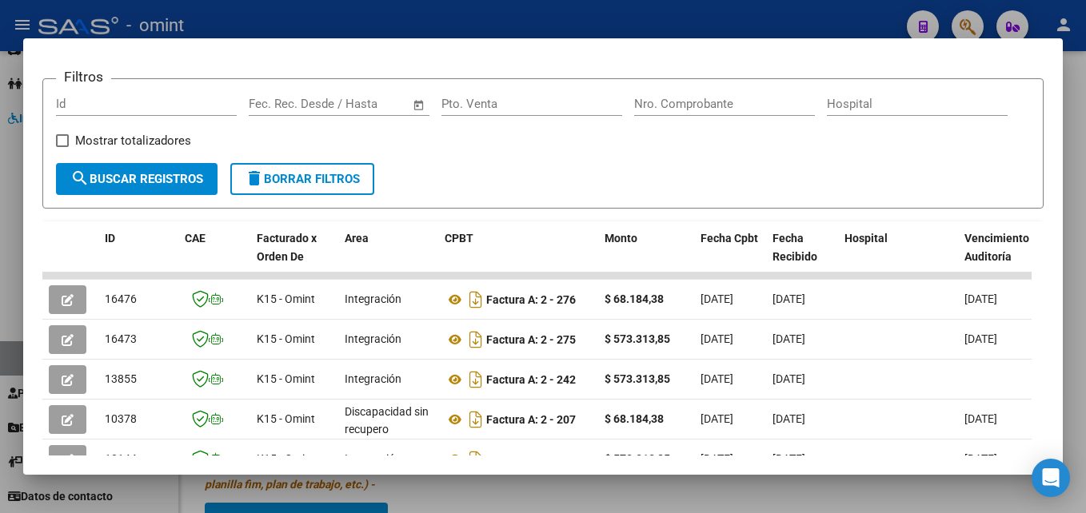
click at [1085, 225] on html "menu - omint person Firma Express Tesorería Extractos Procesados (csv) Extracto…" at bounding box center [543, 256] width 1086 height 513
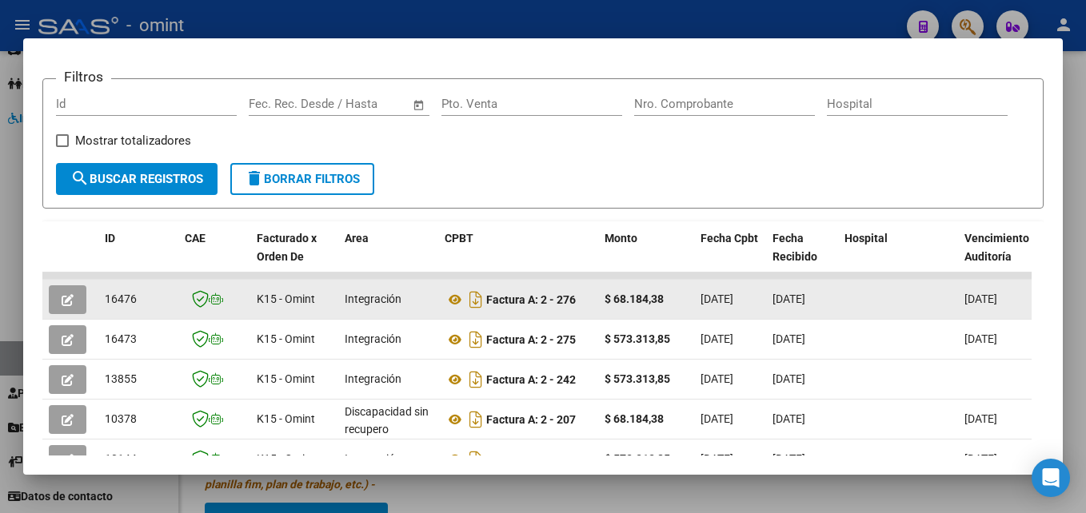
scroll to position [297, 0]
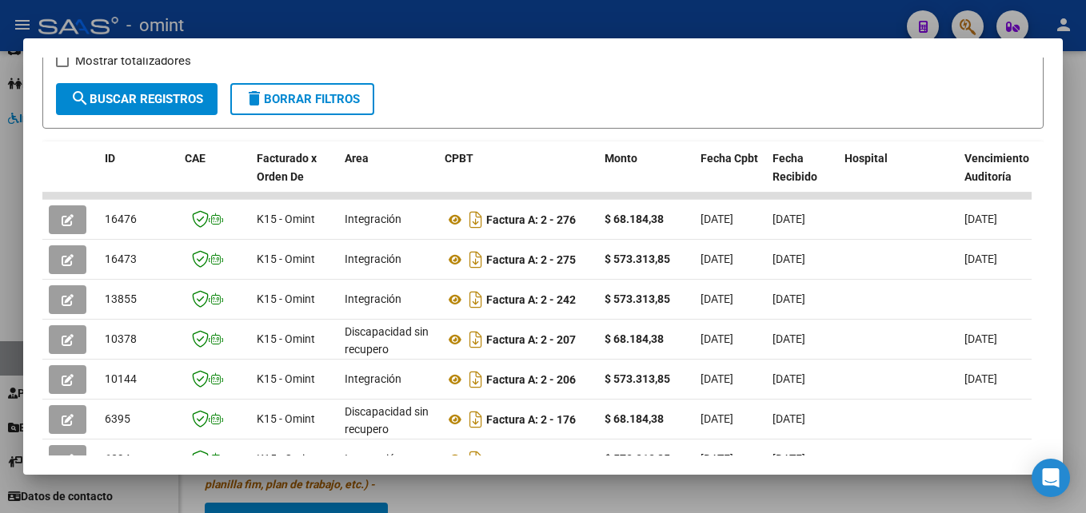
click at [1069, 250] on div at bounding box center [543, 256] width 1086 height 513
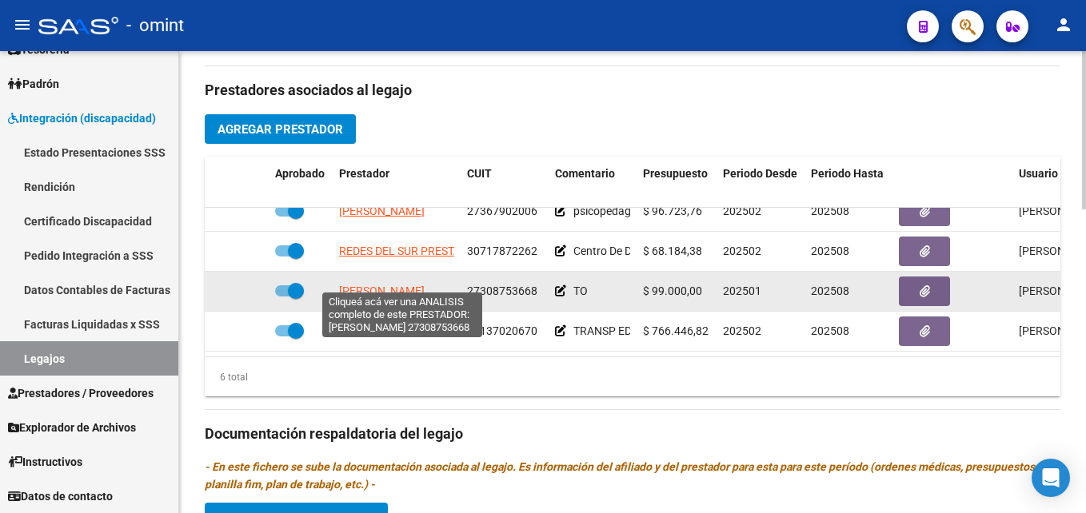
click at [401, 285] on span "[PERSON_NAME]" at bounding box center [382, 291] width 86 height 13
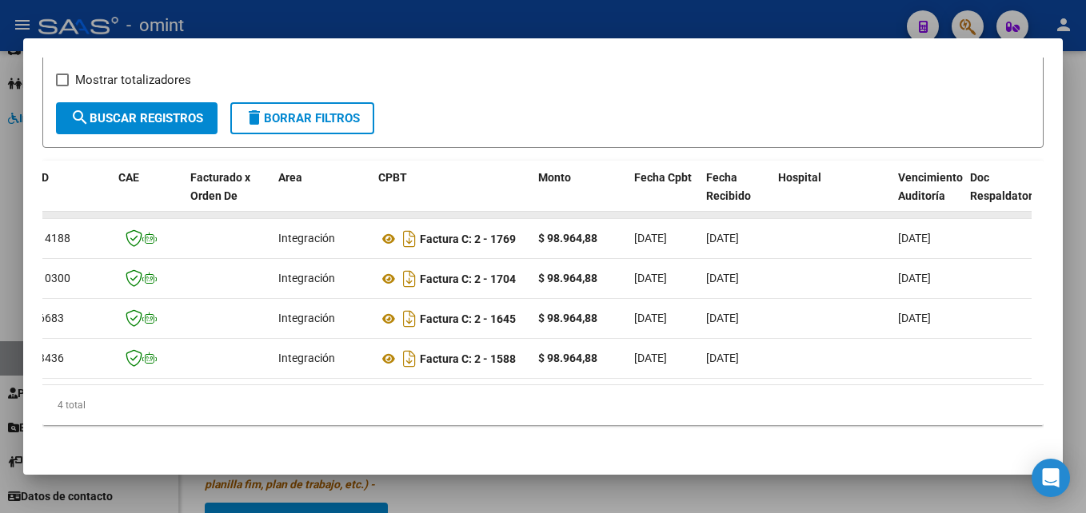
scroll to position [0, 58]
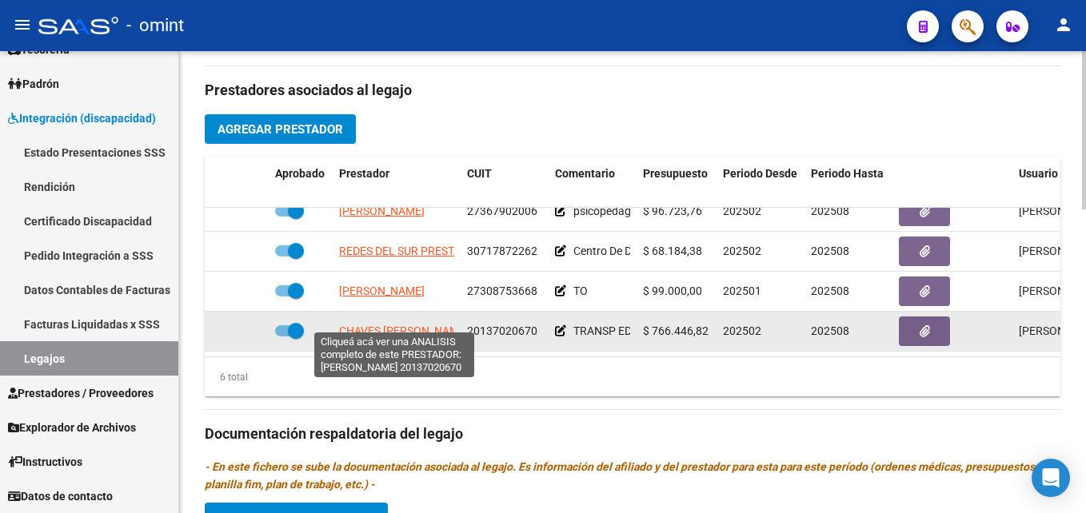
click at [412, 325] on span "CHAVES [PERSON_NAME]" at bounding box center [404, 331] width 130 height 13
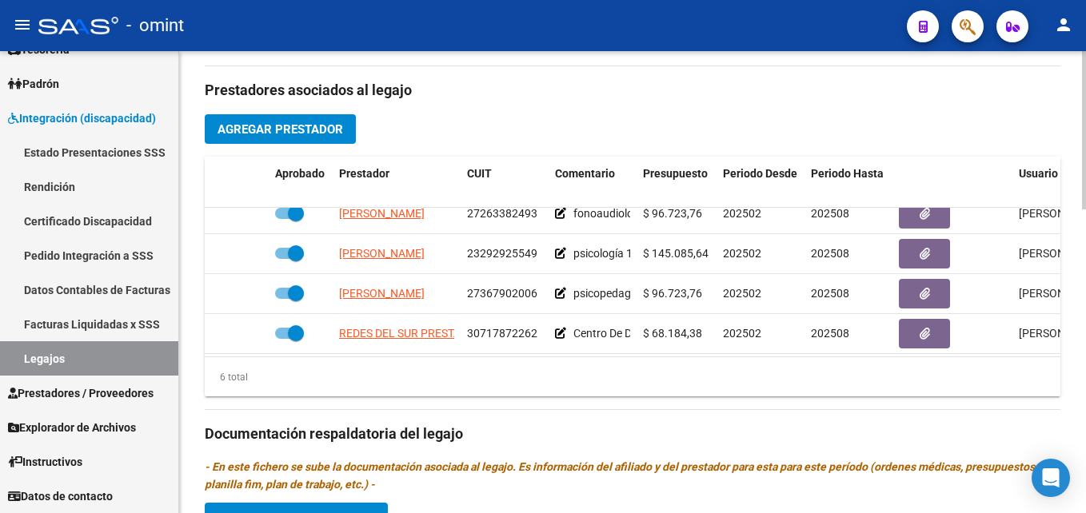
scroll to position [0, 0]
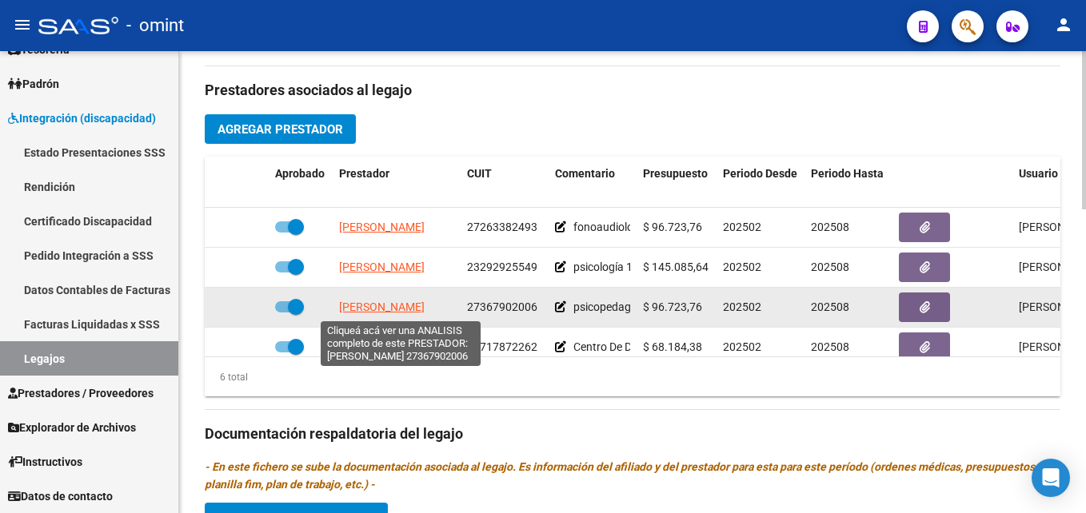
click at [415, 307] on span "[PERSON_NAME]" at bounding box center [382, 307] width 86 height 13
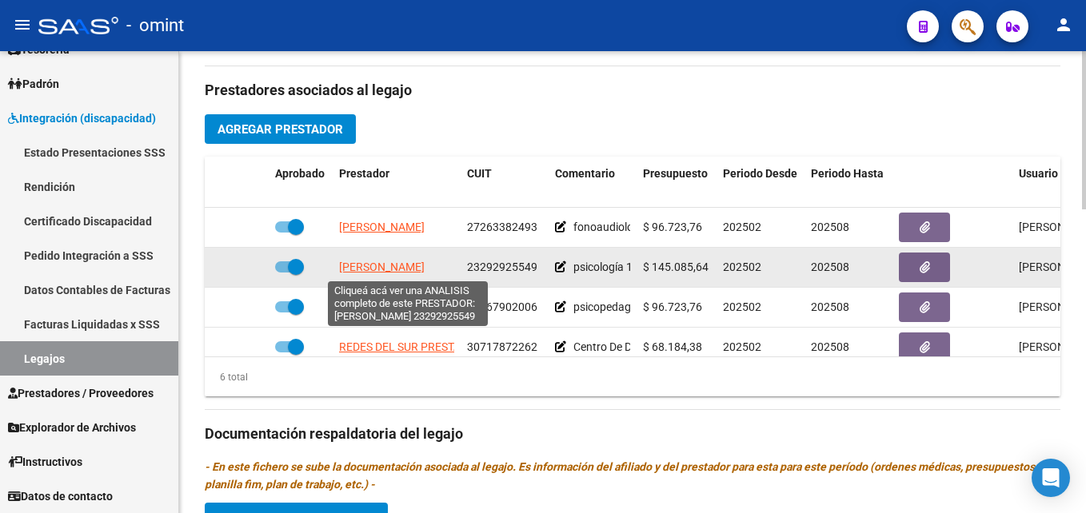
click at [367, 268] on span "[PERSON_NAME]" at bounding box center [382, 267] width 86 height 13
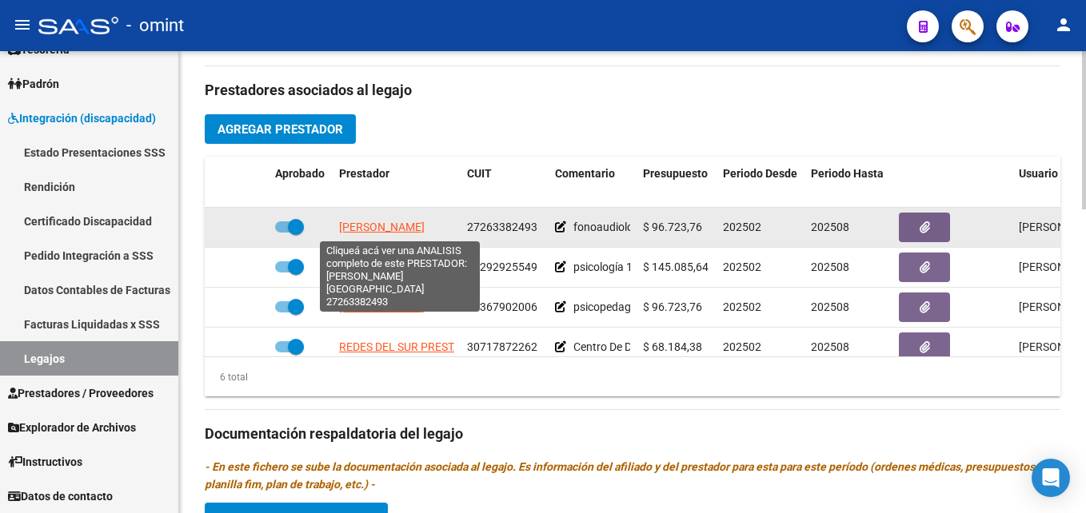
click at [408, 226] on span "[PERSON_NAME]" at bounding box center [382, 227] width 86 height 13
type textarea "27263382493"
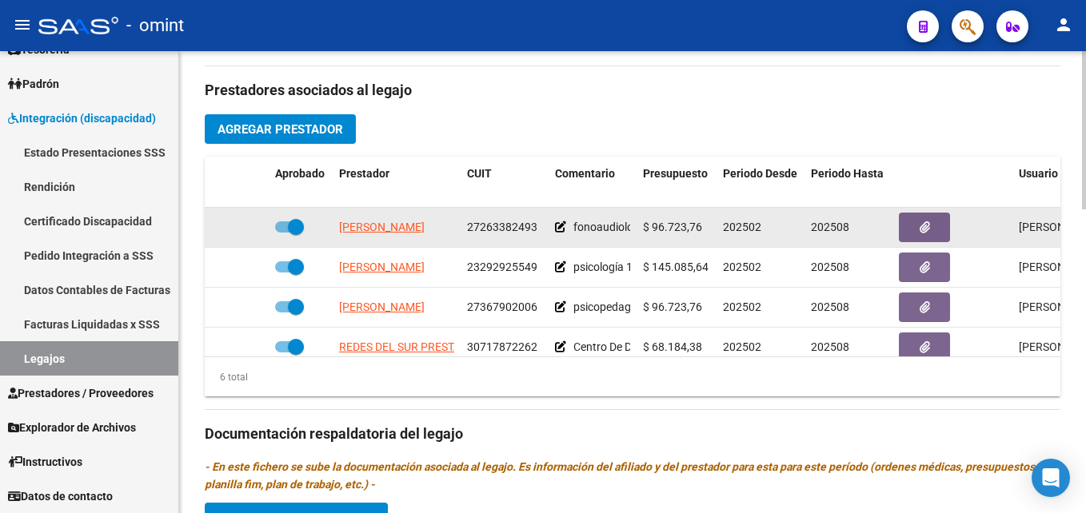
click at [425, 228] on span "[PERSON_NAME]" at bounding box center [382, 227] width 86 height 13
